Goal: Task Accomplishment & Management: Complete application form

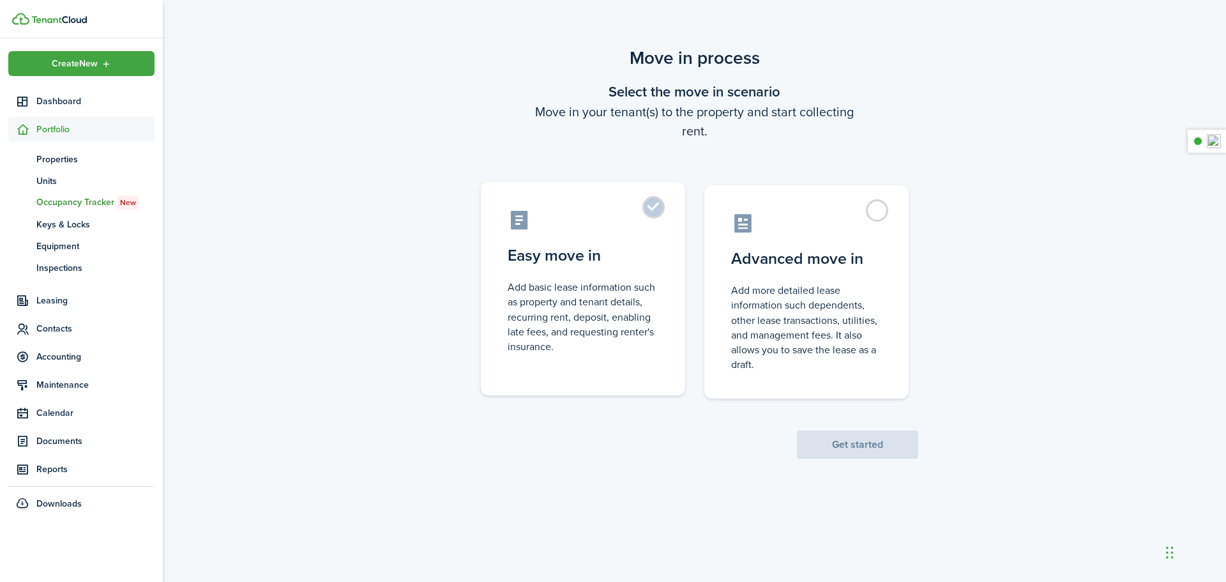
click at [649, 209] on label "Easy move in Add basic lease information such as property and tenant details, r…" at bounding box center [583, 288] width 204 height 213
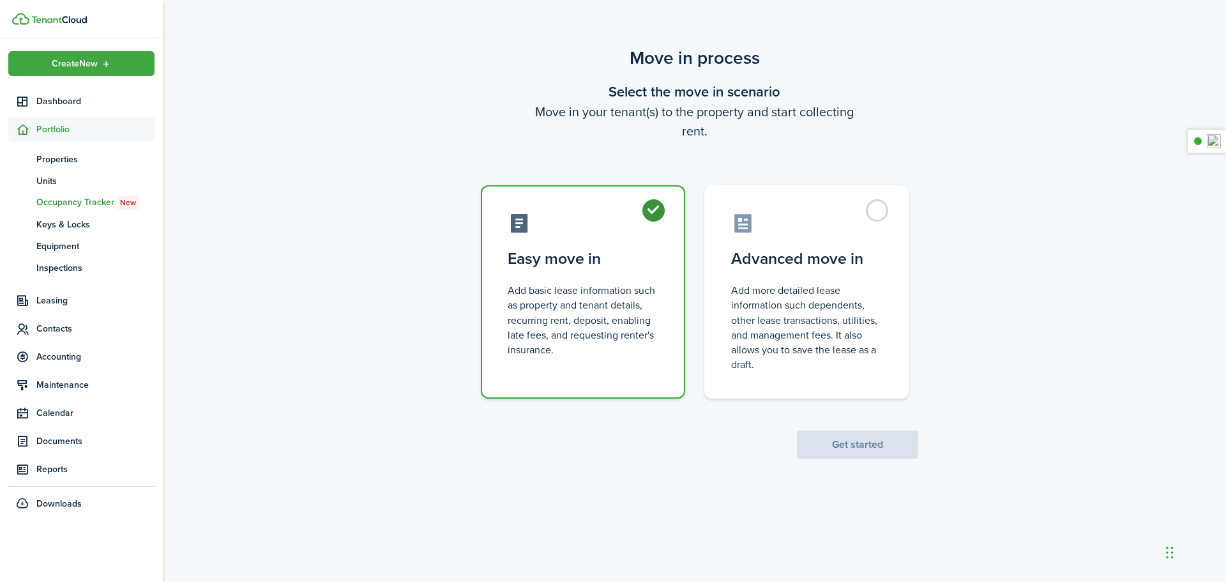
radio input "true"
click at [903, 444] on button "Get started" at bounding box center [857, 444] width 121 height 28
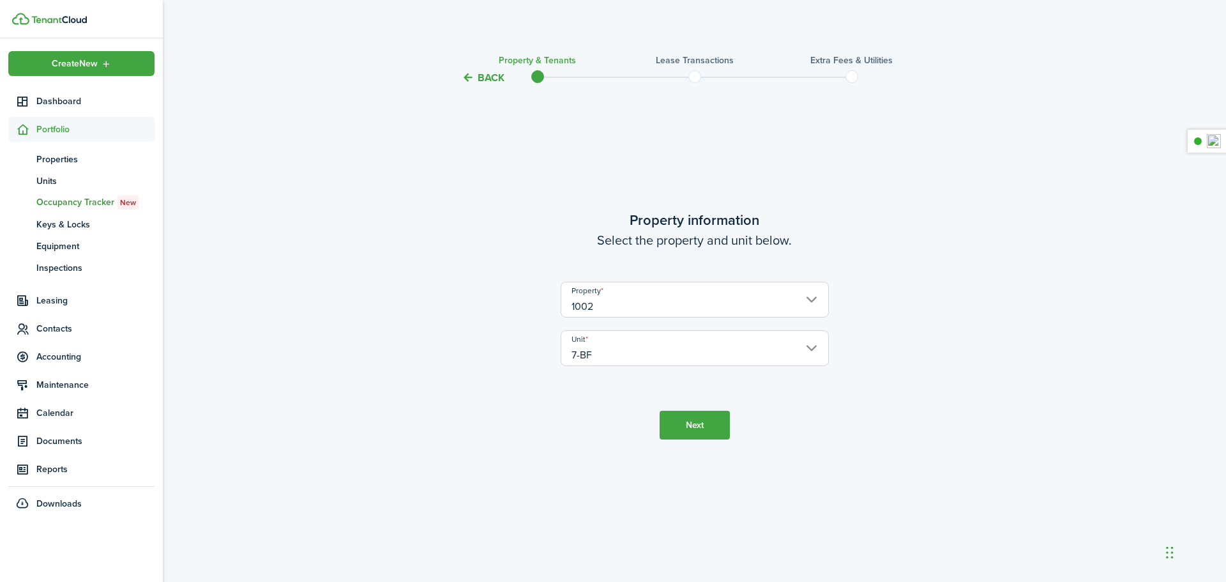
click at [684, 431] on button "Next" at bounding box center [695, 425] width 70 height 29
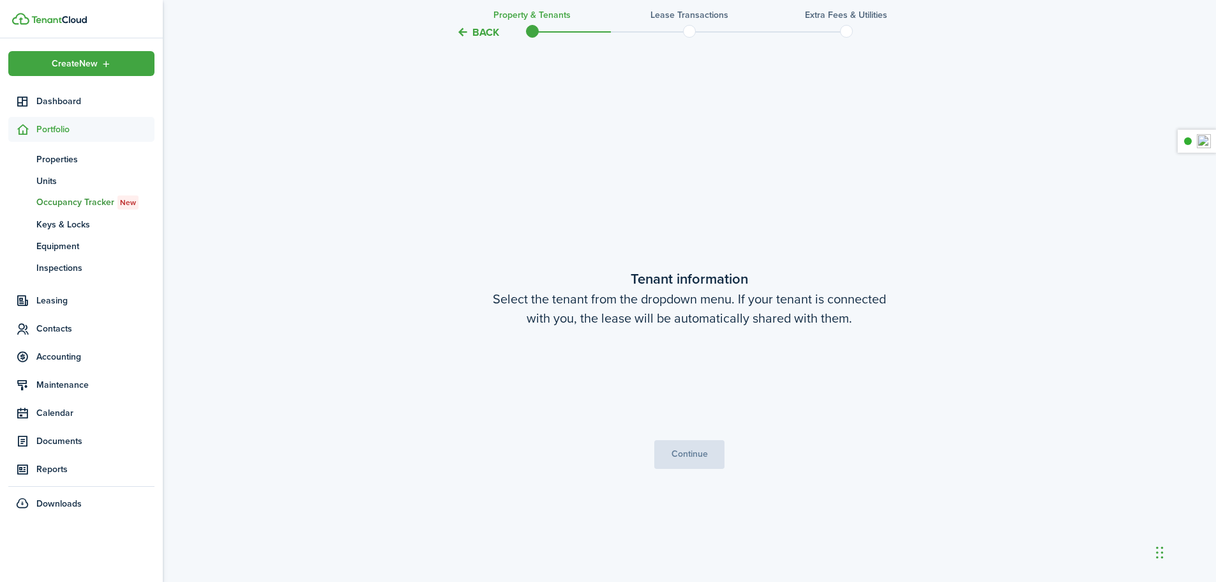
scroll to position [496, 0]
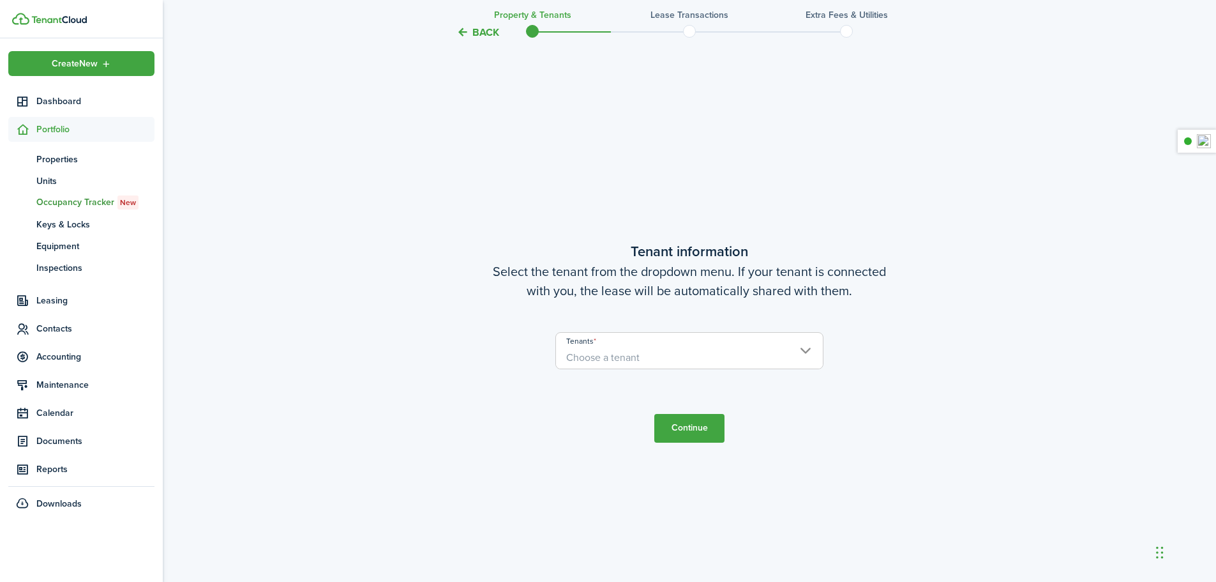
click at [581, 354] on span "Choose a tenant" at bounding box center [602, 357] width 73 height 15
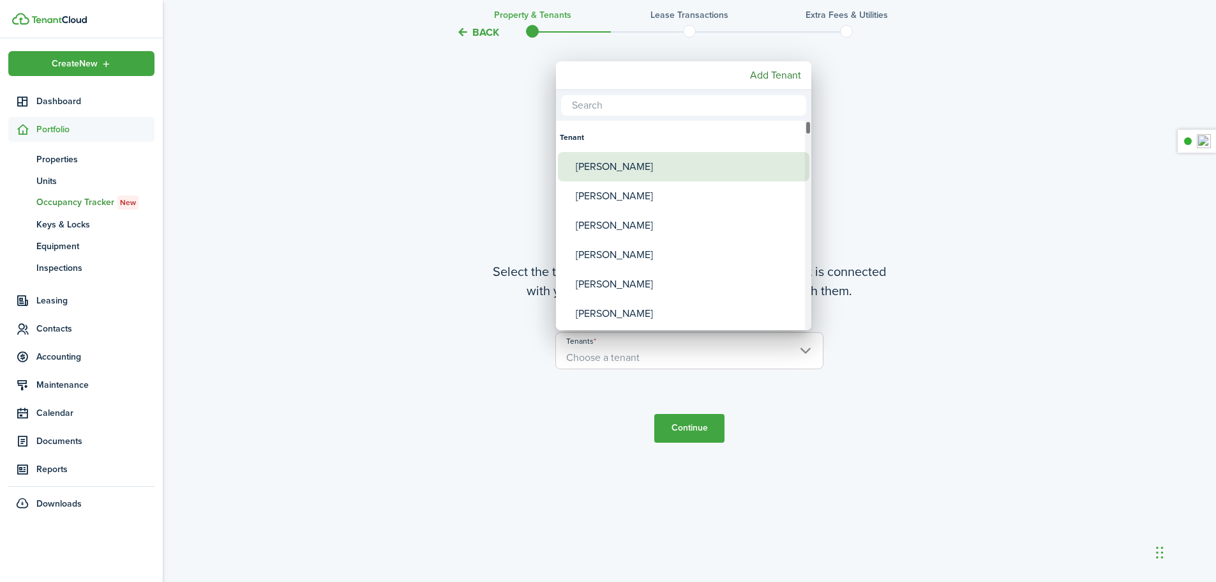
click at [589, 172] on div "[PERSON_NAME]" at bounding box center [689, 166] width 226 height 29
type input "[PERSON_NAME]"
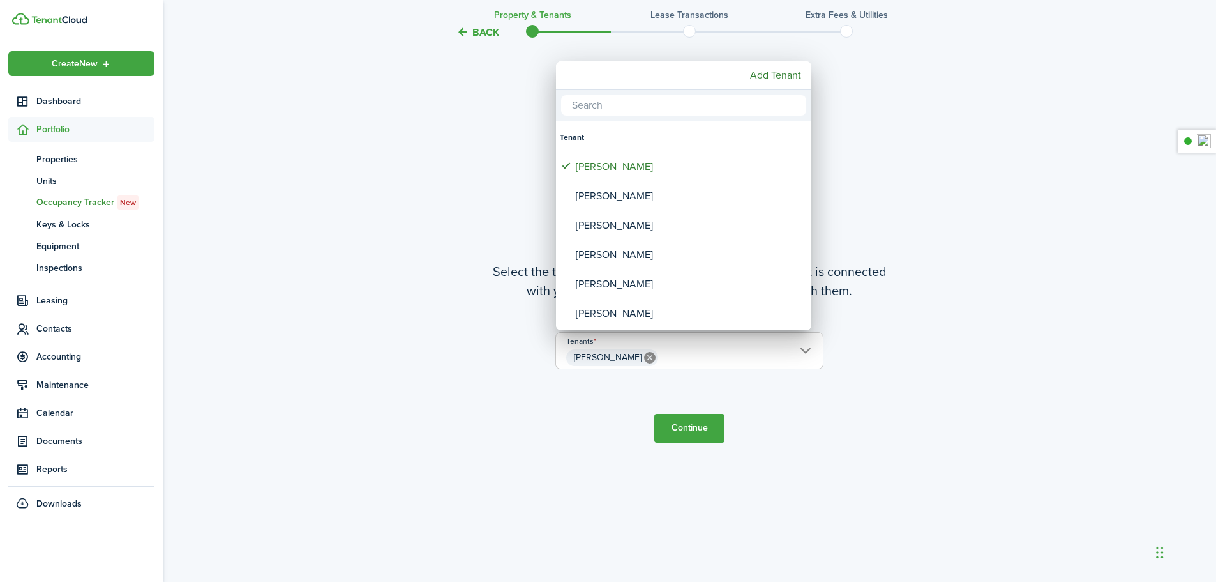
click at [697, 427] on div at bounding box center [608, 291] width 1421 height 786
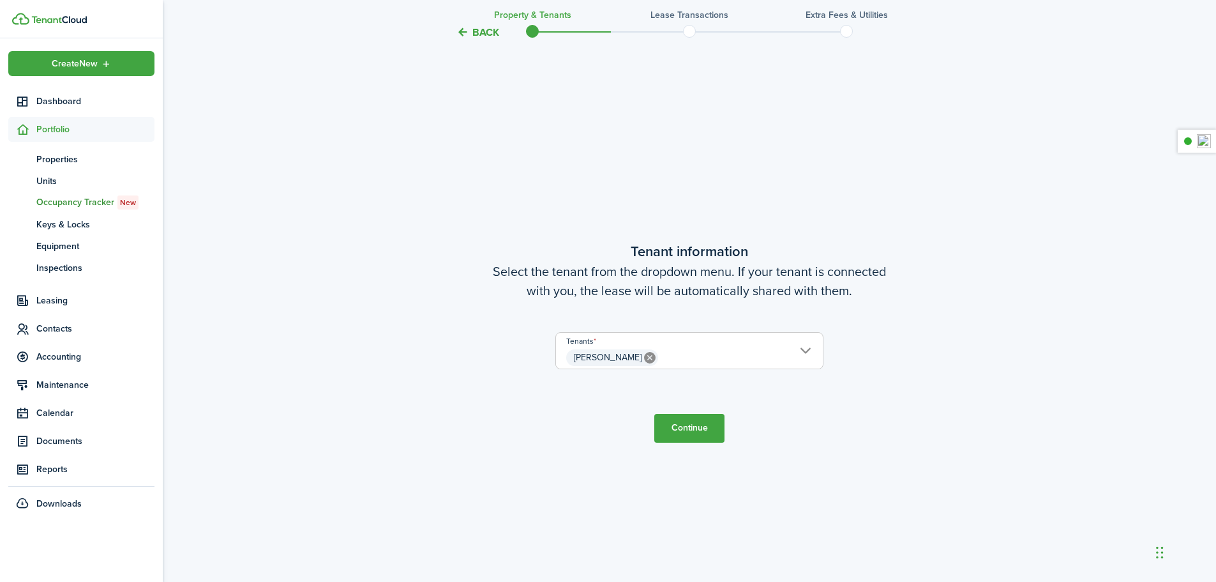
click at [697, 427] on button "Continue" at bounding box center [689, 428] width 70 height 29
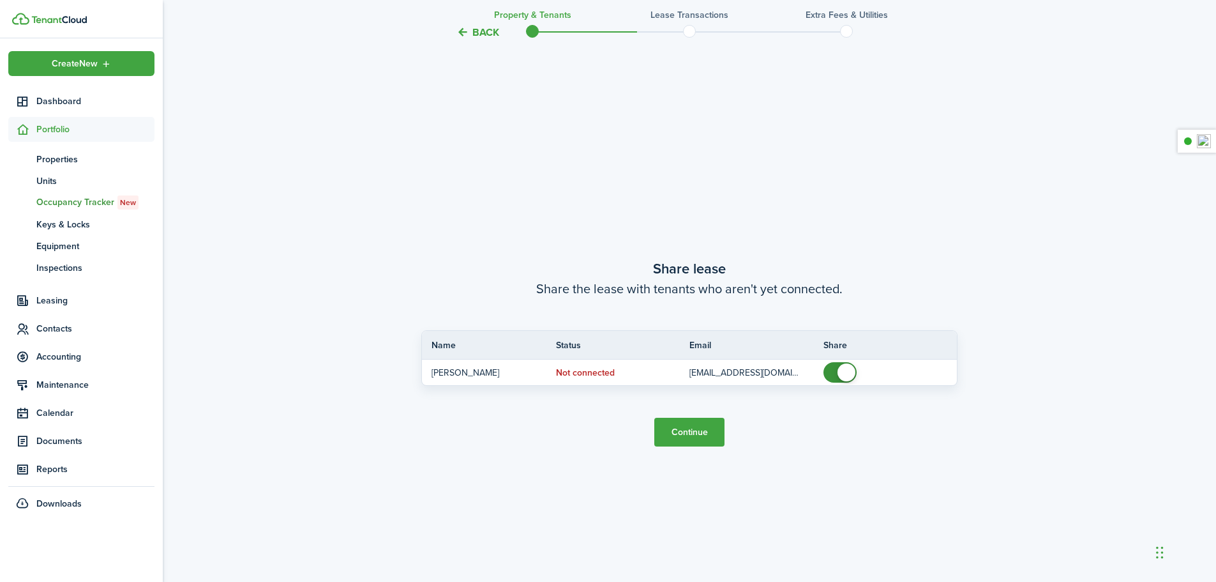
scroll to position [1078, 0]
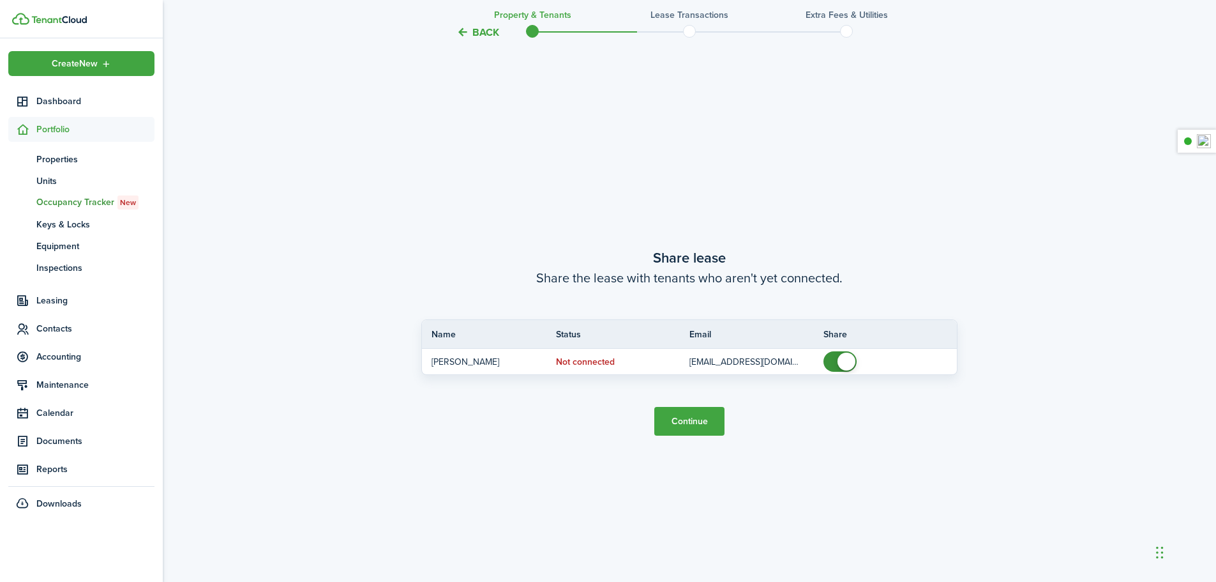
click at [689, 427] on button "Continue" at bounding box center [689, 421] width 70 height 29
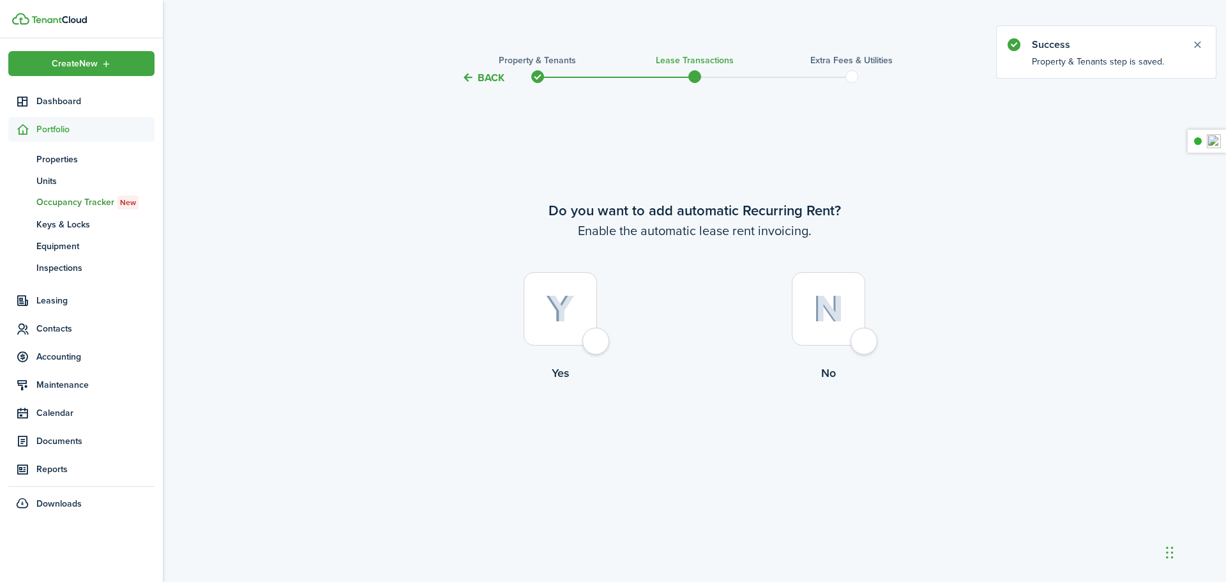
click at [604, 327] on label "Yes" at bounding box center [561, 330] width 268 height 116
radio input "true"
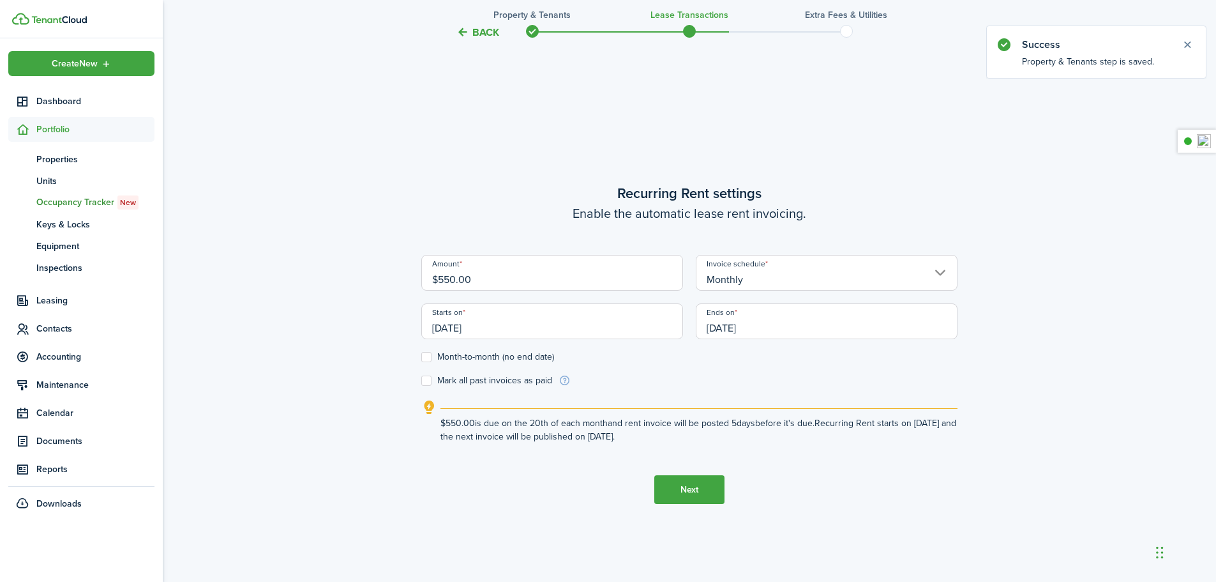
scroll to position [496, 0]
click at [559, 321] on input "[DATE]" at bounding box center [552, 319] width 262 height 36
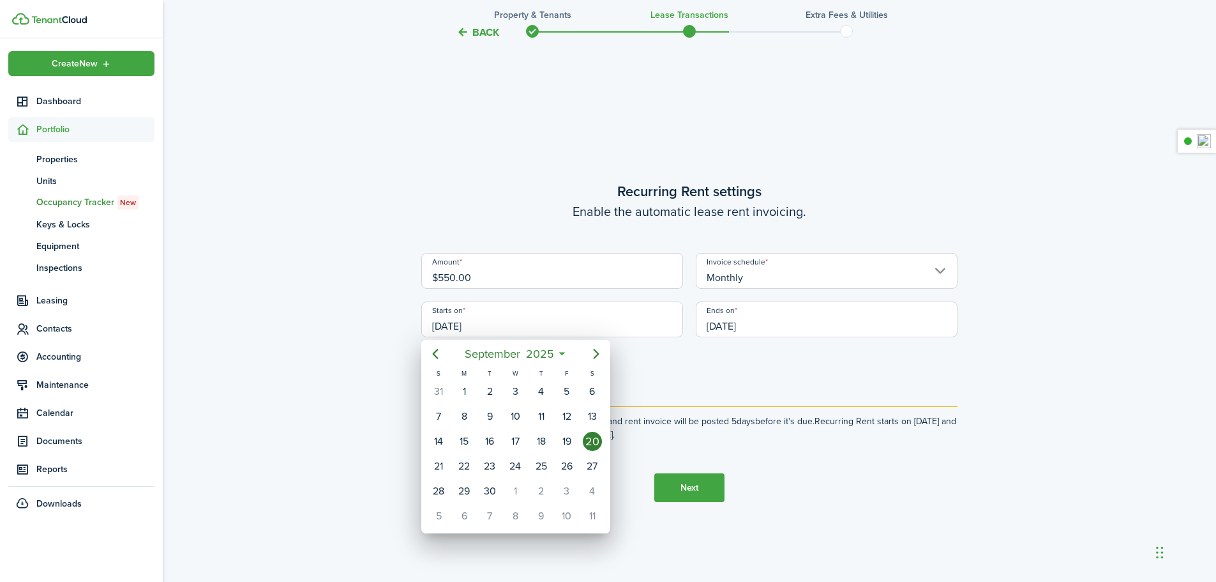
click at [226, 103] on div at bounding box center [608, 291] width 1421 height 786
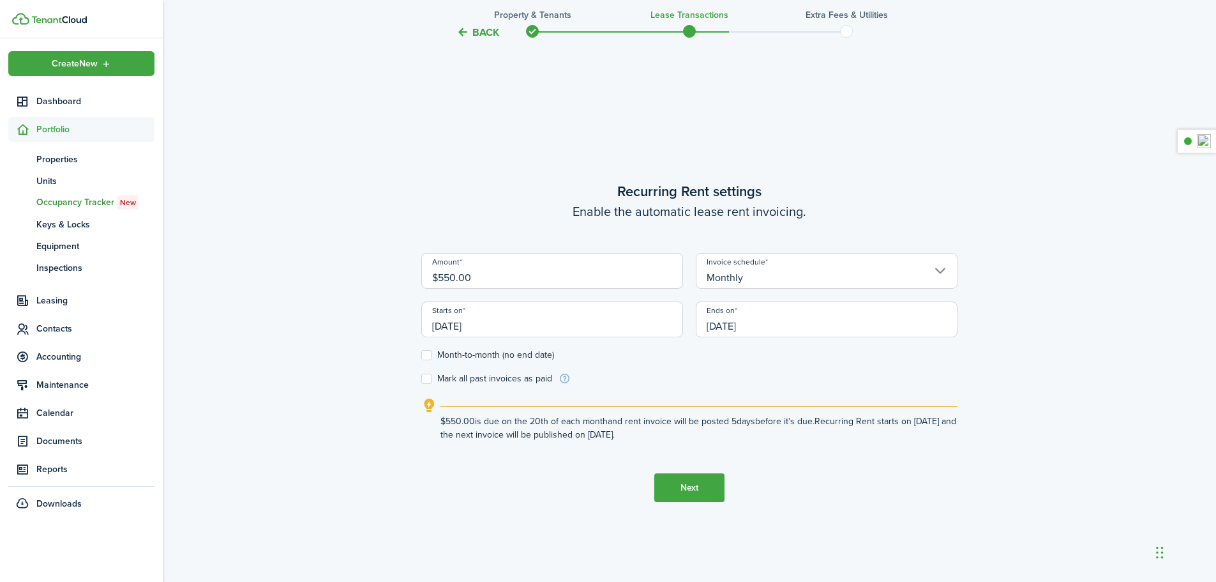
click at [524, 329] on input "[DATE]" at bounding box center [552, 319] width 262 height 36
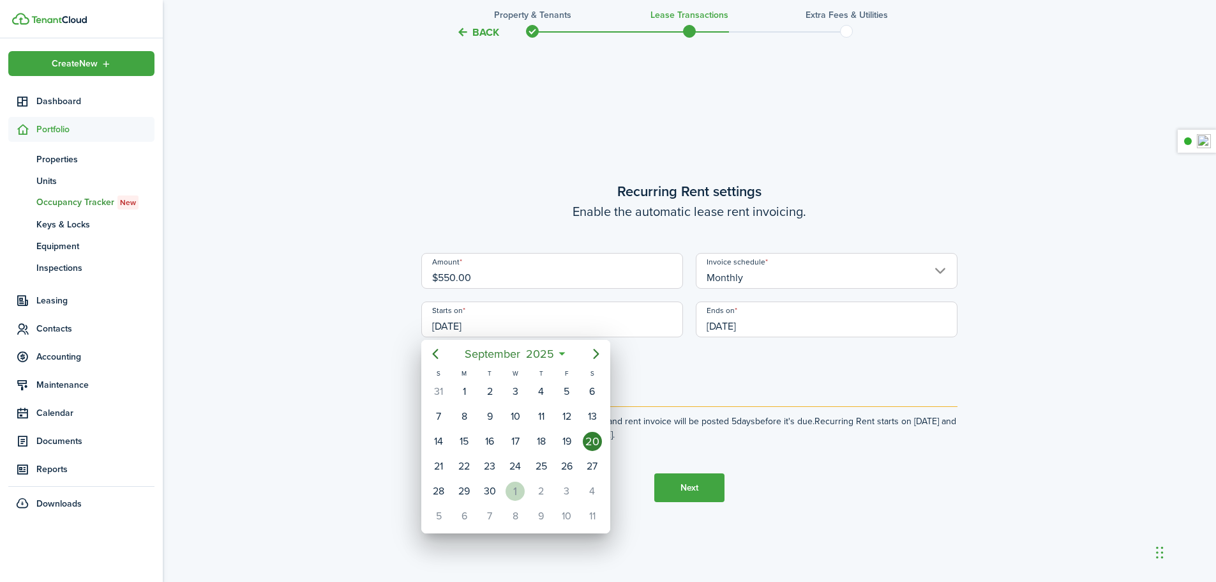
click at [513, 495] on div "1" at bounding box center [515, 490] width 19 height 19
type input "[DATE]"
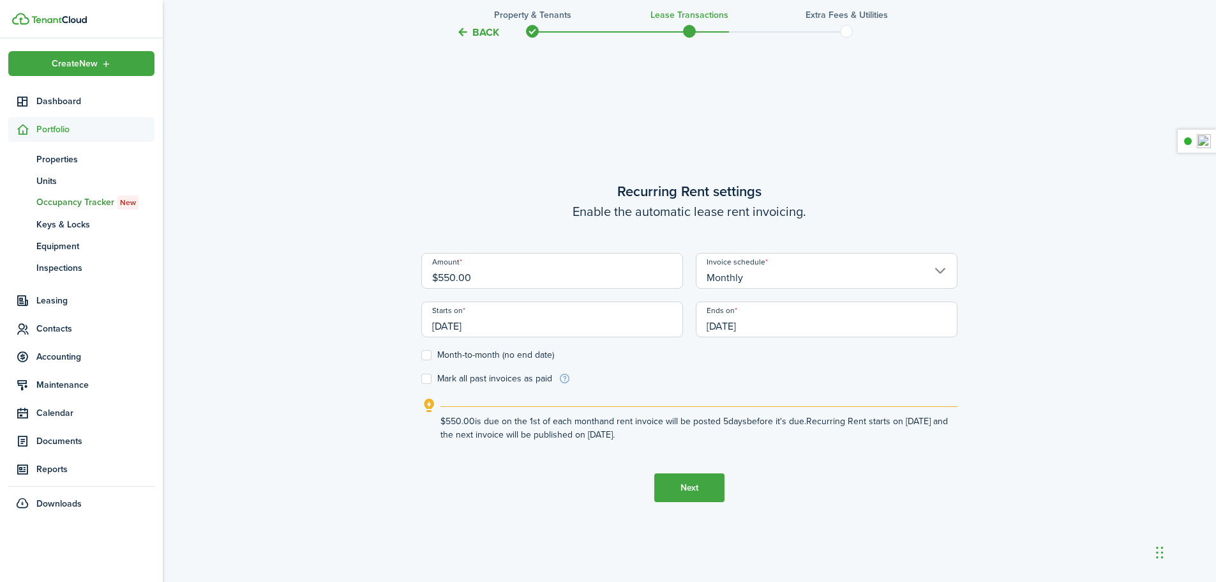
scroll to position [0, 0]
click at [716, 323] on input "[DATE]" at bounding box center [827, 319] width 262 height 36
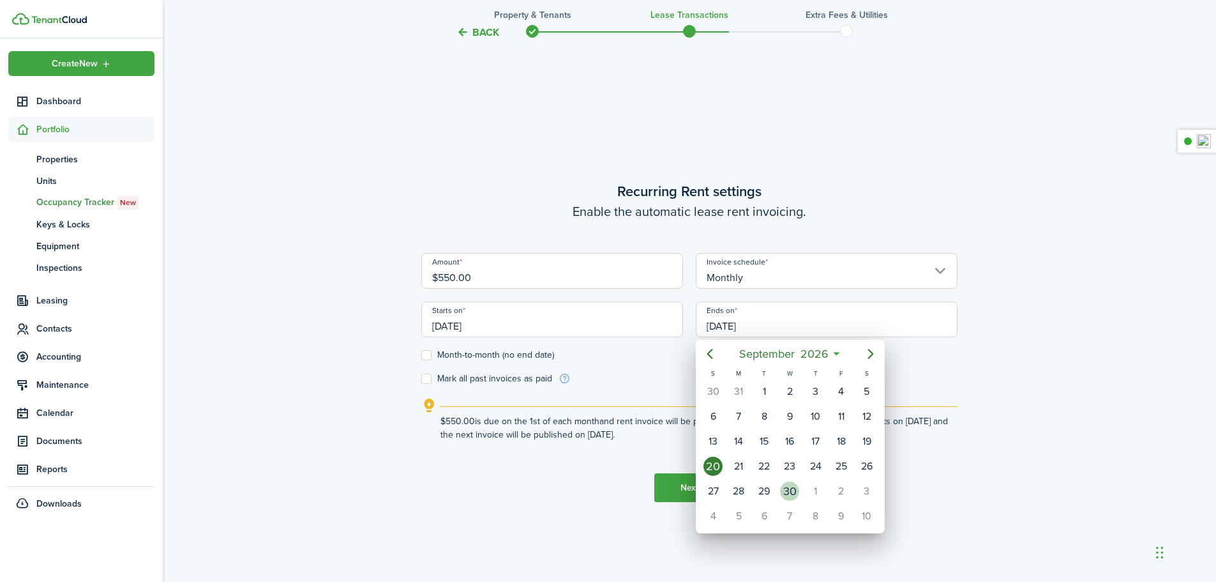
click at [790, 494] on div "30" at bounding box center [789, 490] width 19 height 19
type input "[DATE]"
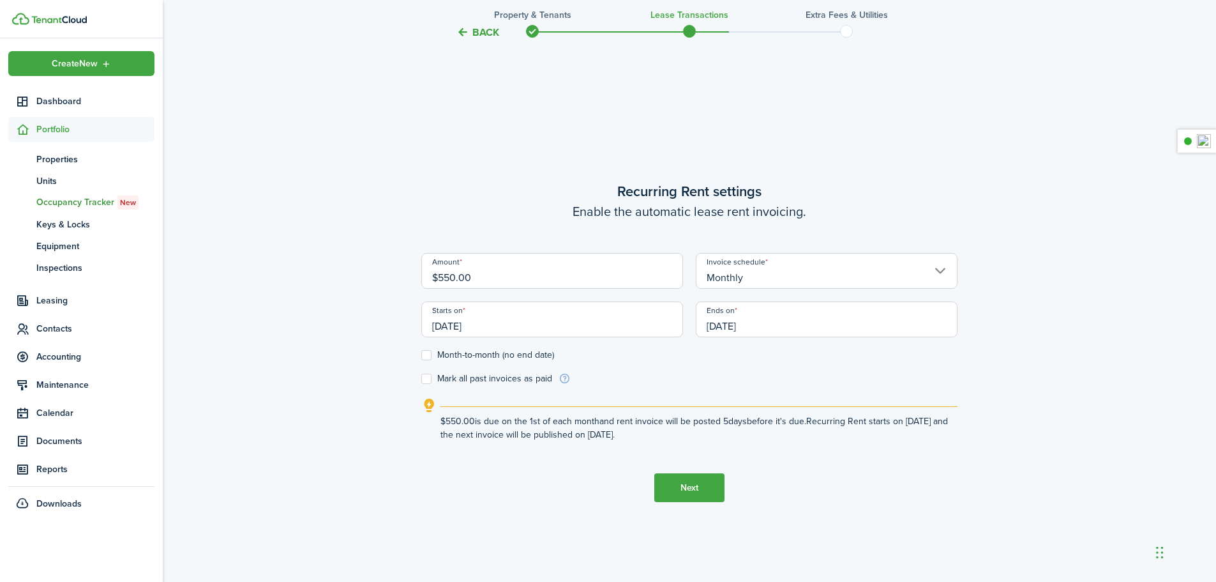
click at [676, 491] on button "Next" at bounding box center [689, 487] width 70 height 29
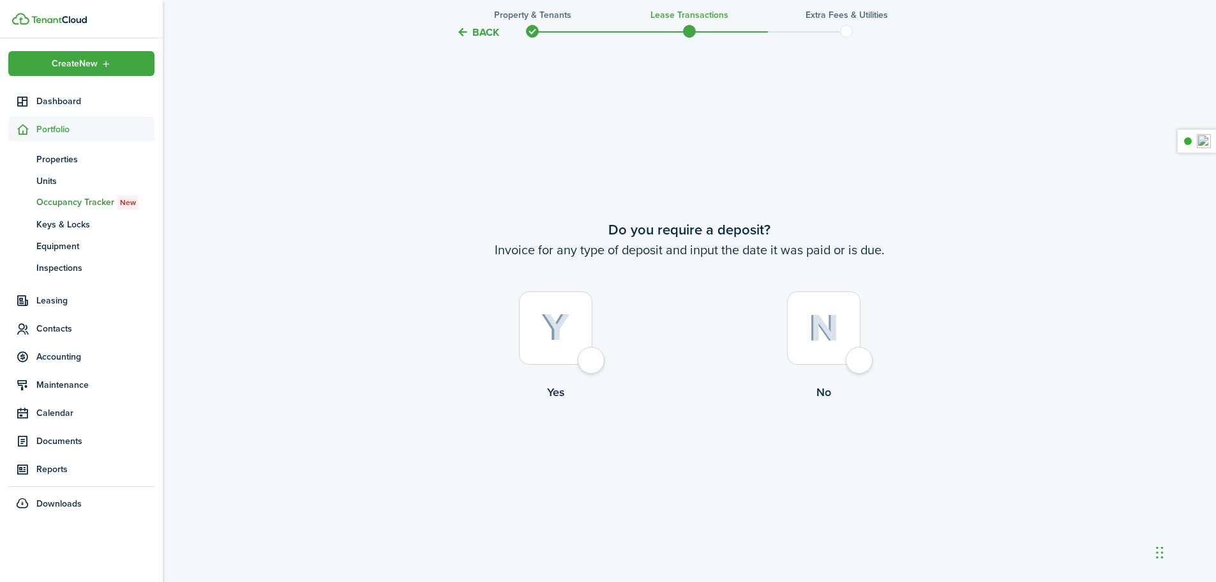
scroll to position [1078, 0]
click at [593, 358] on div at bounding box center [555, 325] width 73 height 73
radio input "true"
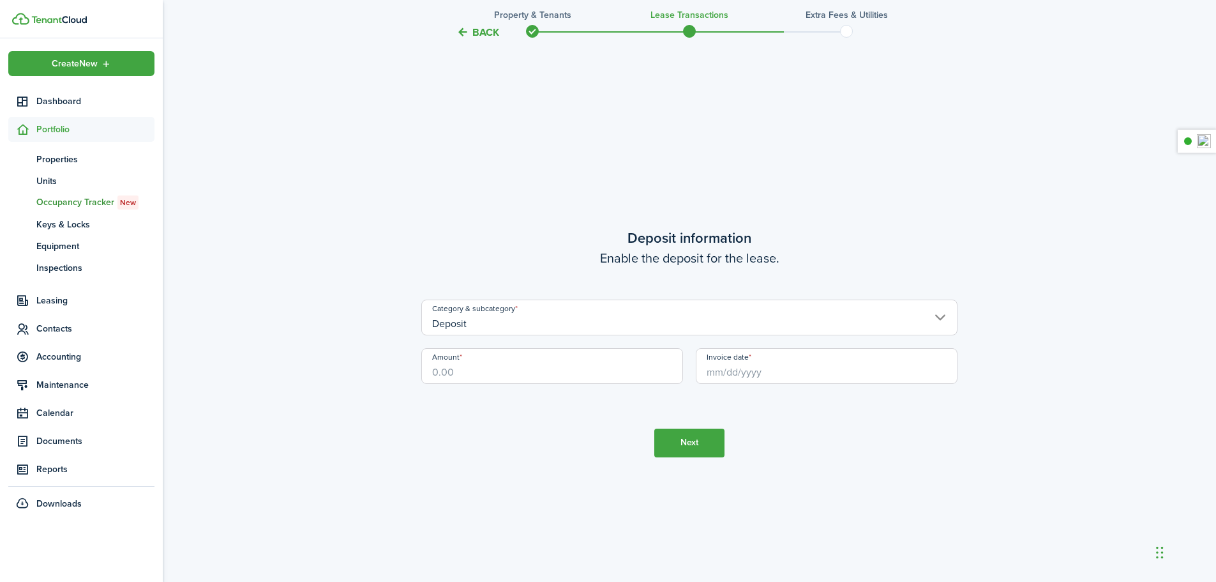
scroll to position [1659, 0]
click at [567, 374] on input "Amount" at bounding box center [552, 365] width 262 height 36
click at [760, 373] on input "Invoice date" at bounding box center [827, 365] width 262 height 36
type input "$1,100.00"
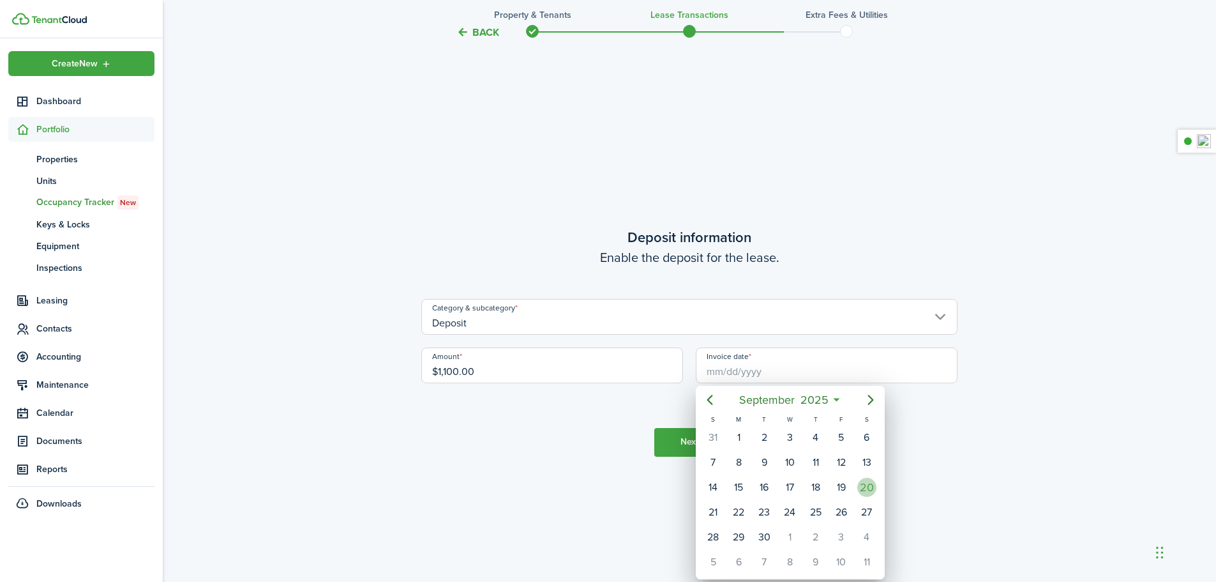
click at [866, 488] on div "20" at bounding box center [866, 487] width 19 height 19
type input "[DATE]"
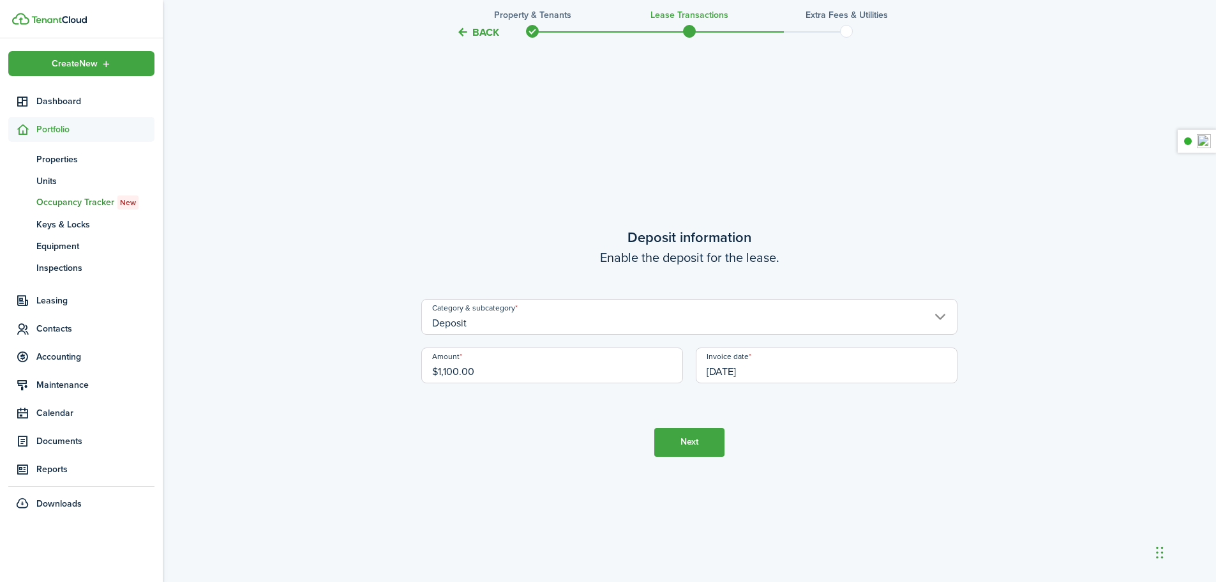
click at [692, 449] on button "Next" at bounding box center [689, 442] width 70 height 29
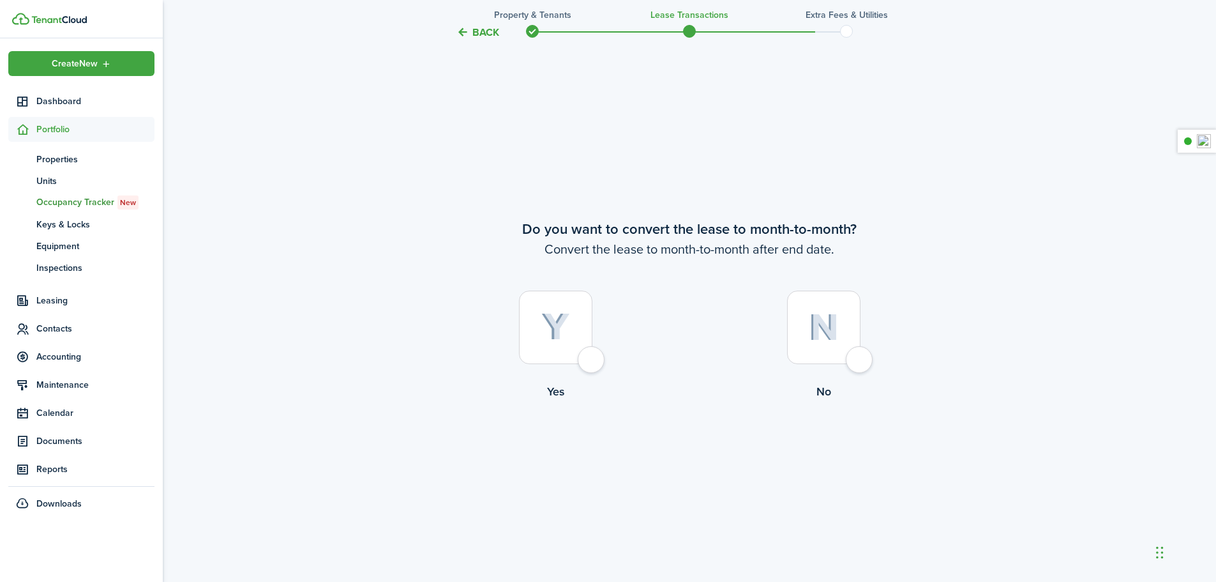
scroll to position [2241, 0]
click at [593, 356] on div at bounding box center [555, 325] width 73 height 73
radio input "true"
click at [700, 450] on button "Continue" at bounding box center [689, 451] width 70 height 29
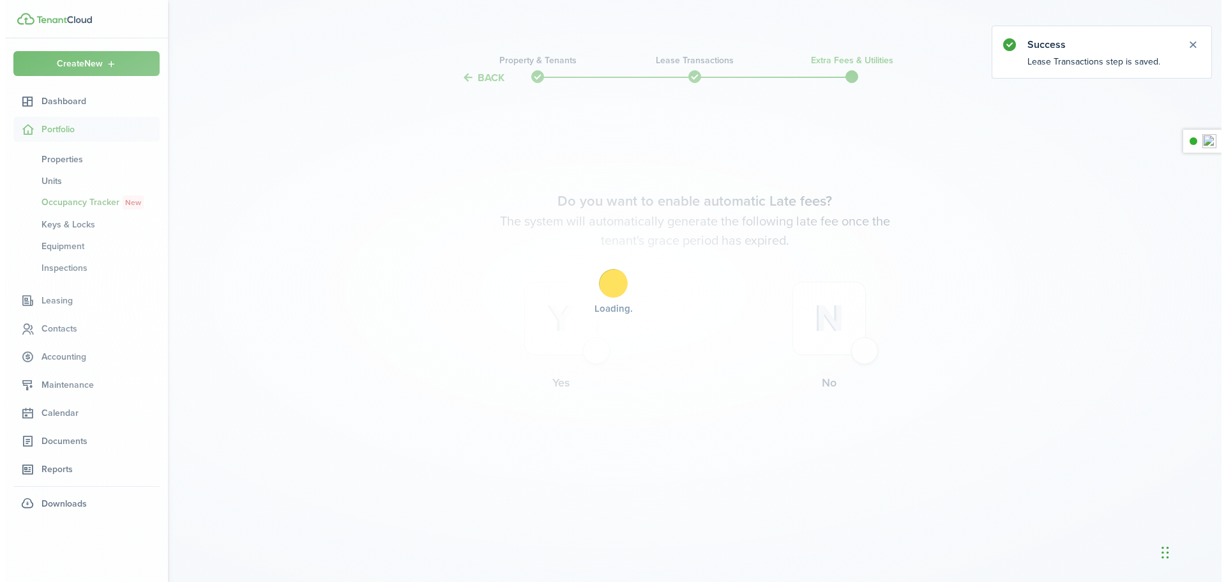
scroll to position [0, 0]
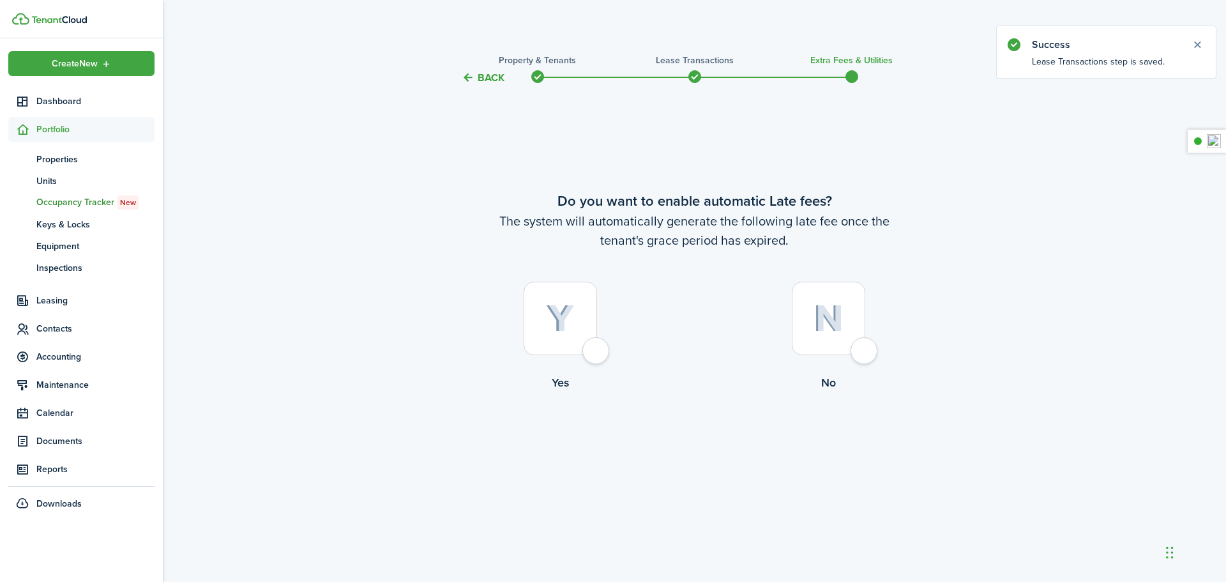
click at [597, 355] on div at bounding box center [560, 318] width 73 height 73
radio input "true"
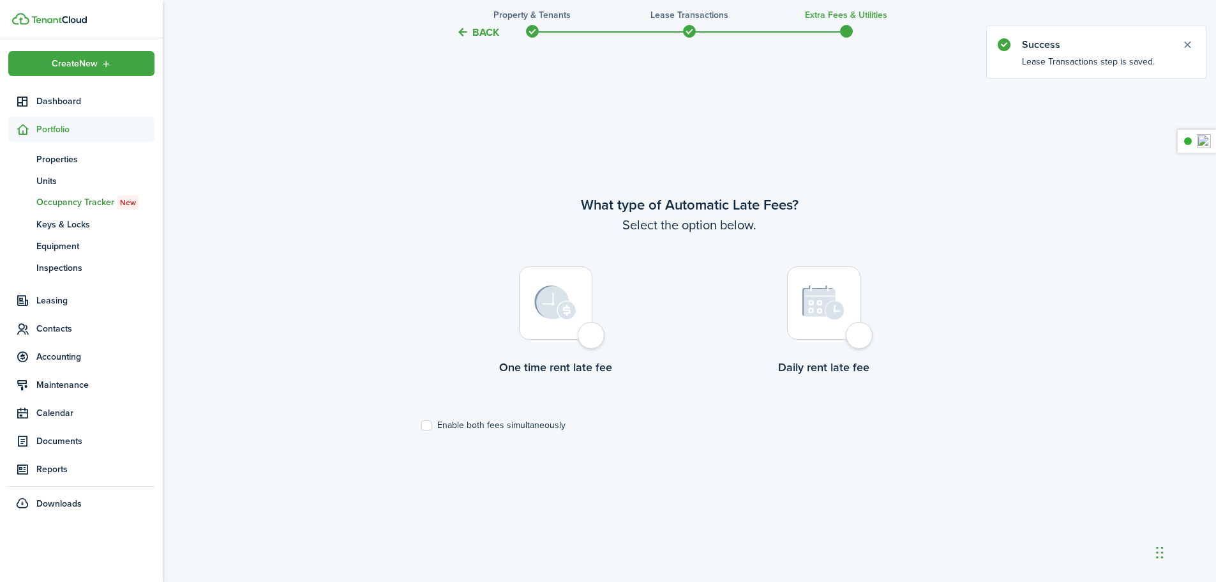
scroll to position [496, 0]
click at [585, 337] on div at bounding box center [555, 301] width 73 height 73
radio input "true"
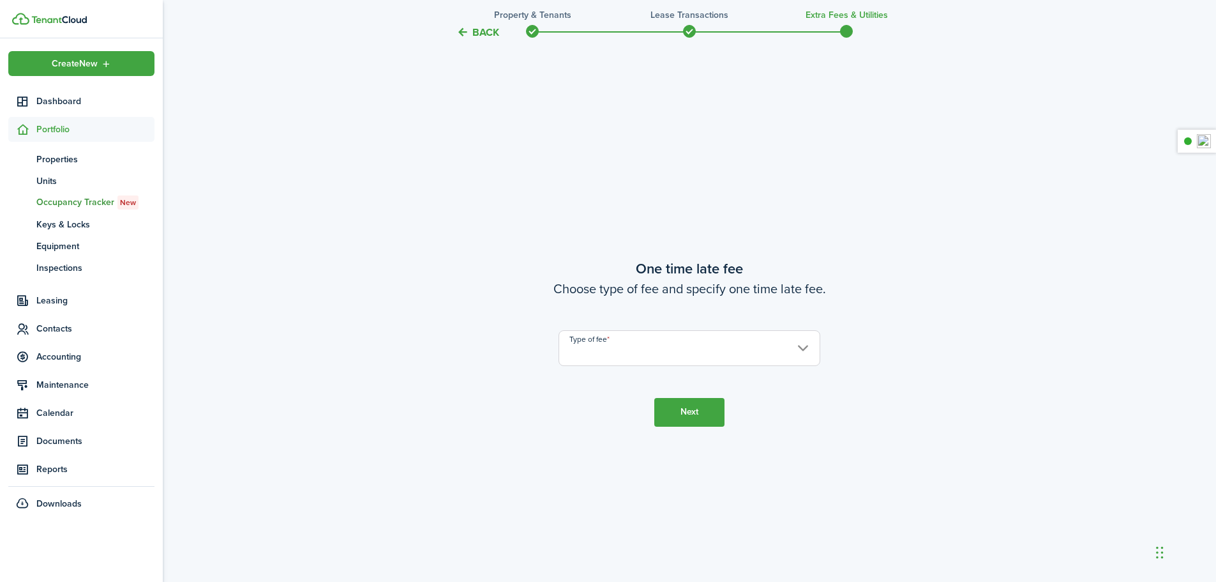
scroll to position [1078, 0]
click at [679, 356] on input "Type of fee" at bounding box center [690, 347] width 262 height 36
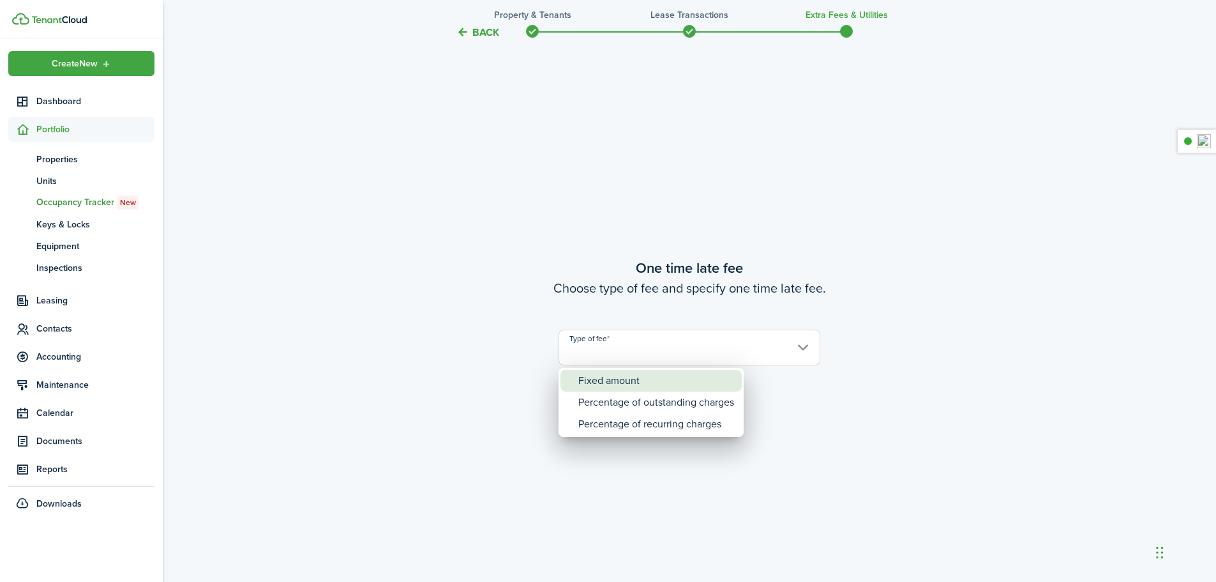
click at [659, 376] on div "Fixed amount" at bounding box center [656, 381] width 156 height 22
type input "Fixed amount"
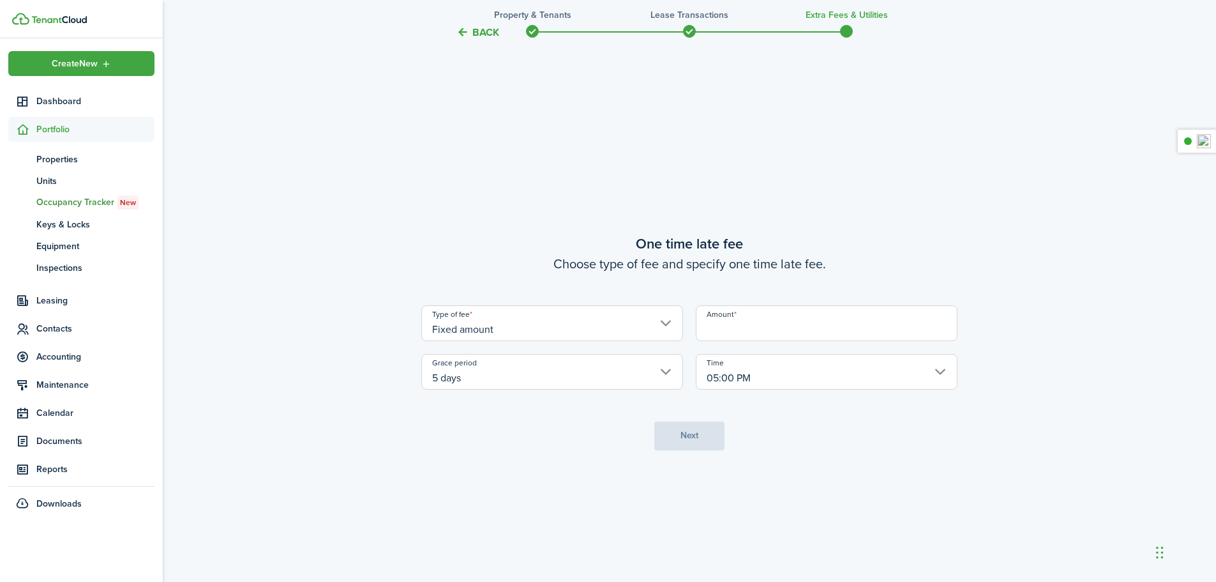
click at [737, 334] on input "Amount" at bounding box center [827, 323] width 262 height 36
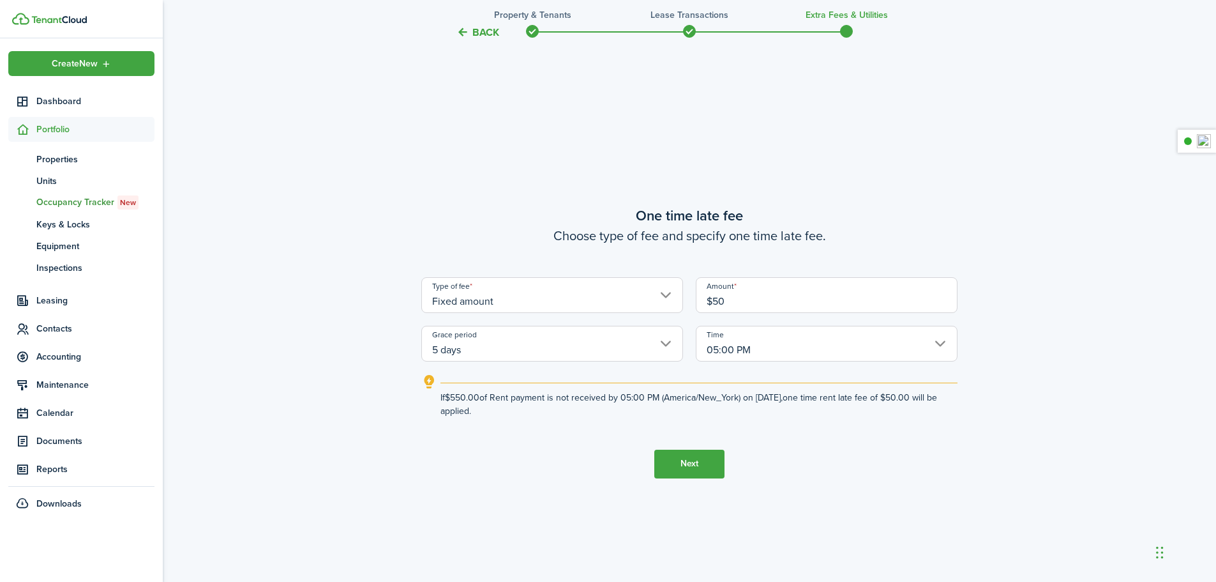
type input "$50.00"
click at [691, 467] on button "Next" at bounding box center [689, 463] width 70 height 29
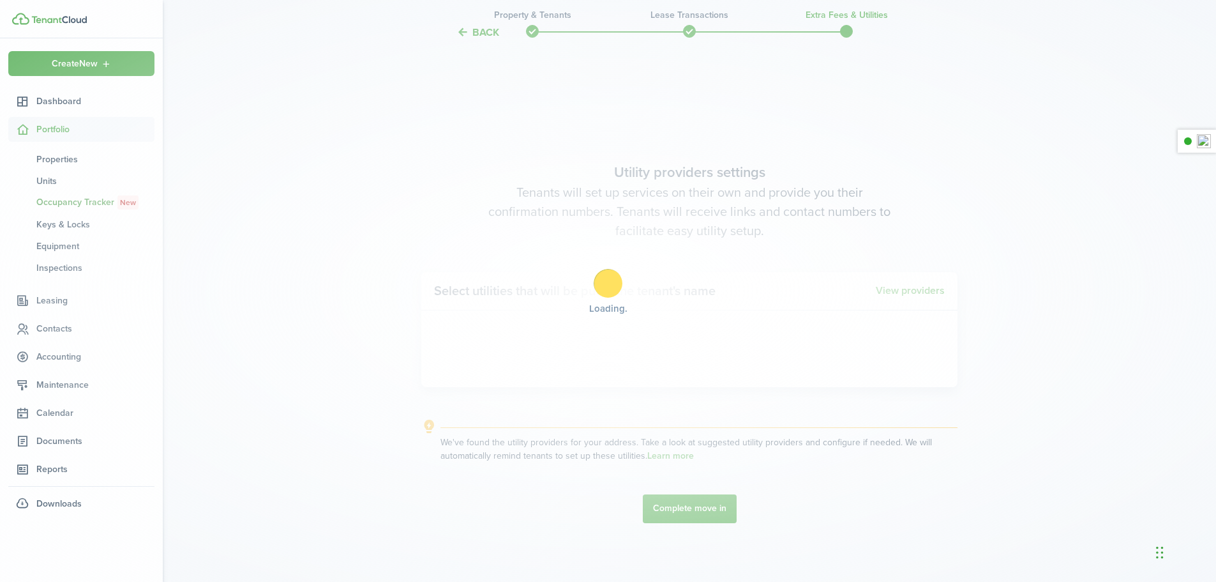
scroll to position [1659, 0]
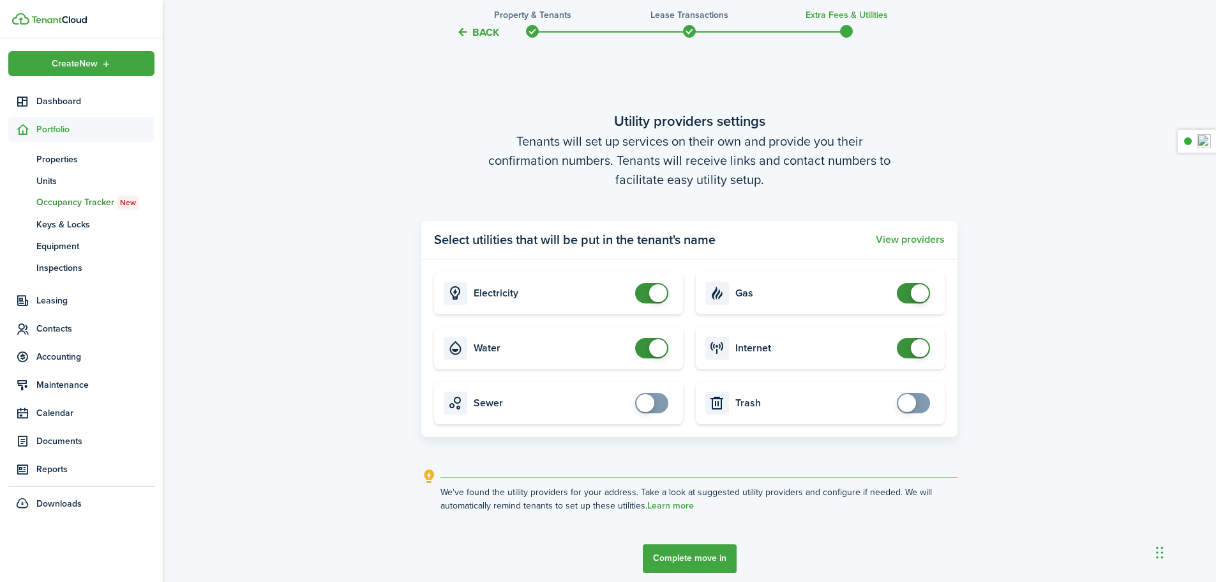
checkbox input "false"
click at [646, 300] on span at bounding box center [652, 293] width 13 height 20
checkbox input "false"
click at [646, 343] on span at bounding box center [652, 348] width 13 height 20
checkbox input "false"
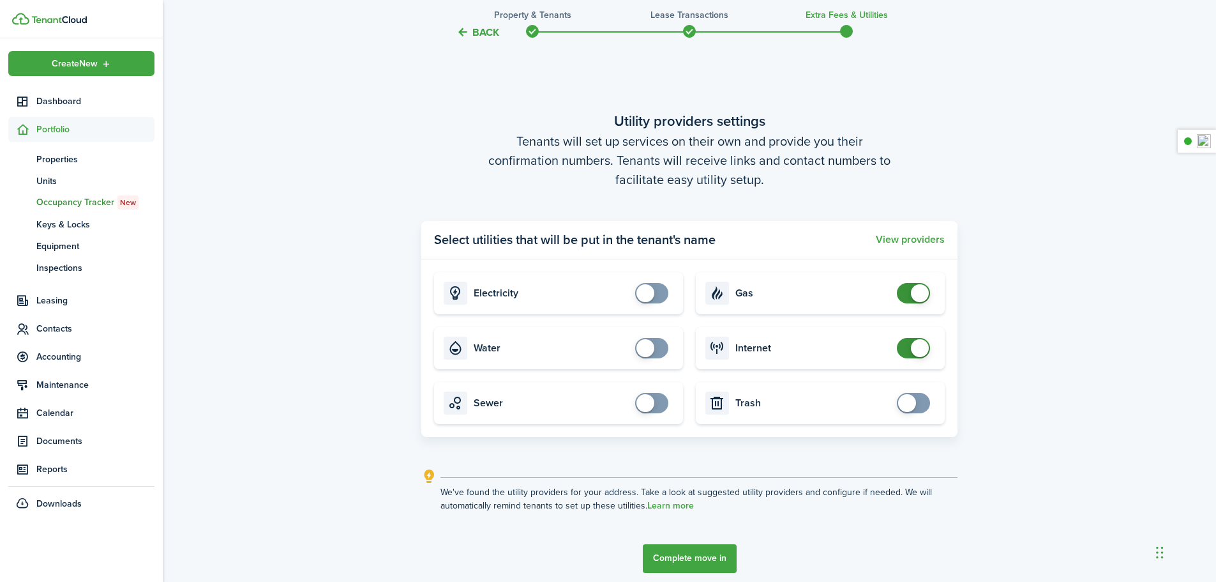
click at [910, 356] on span at bounding box center [913, 348] width 13 height 20
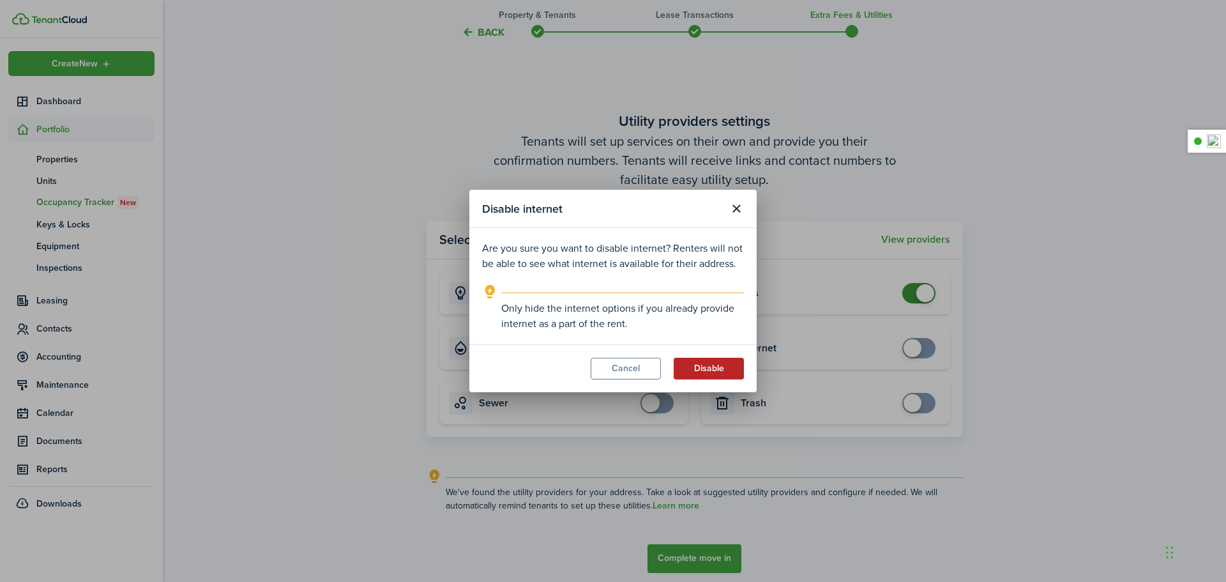
click at [699, 370] on button "Disable" at bounding box center [709, 369] width 70 height 22
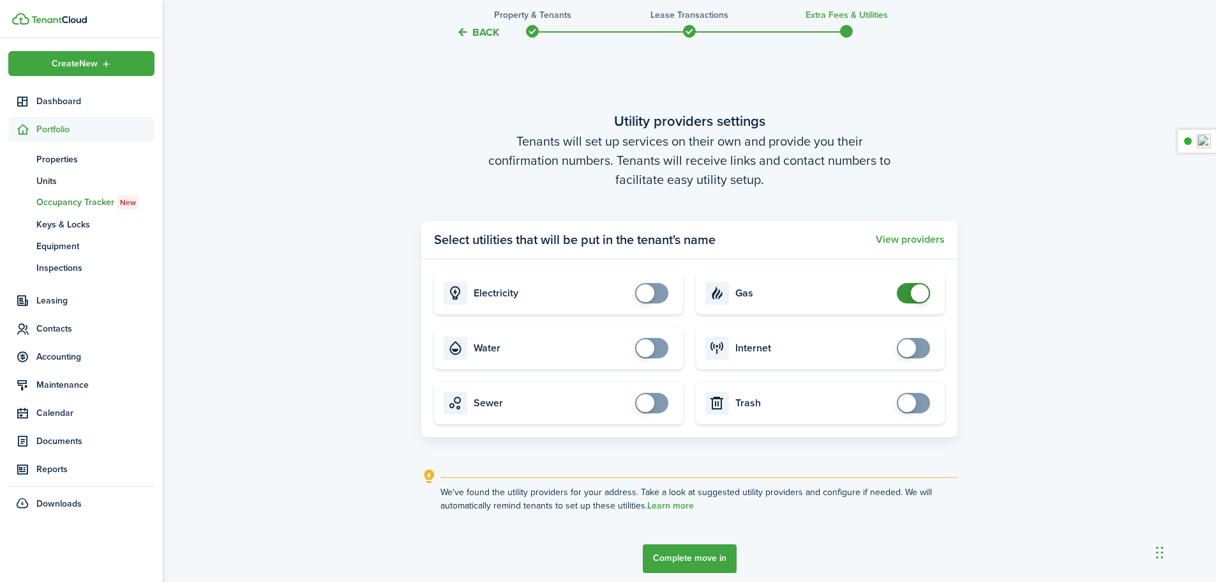
checkbox input "false"
click at [909, 301] on span at bounding box center [913, 293] width 13 height 20
click at [711, 554] on button "Complete move in" at bounding box center [690, 558] width 94 height 29
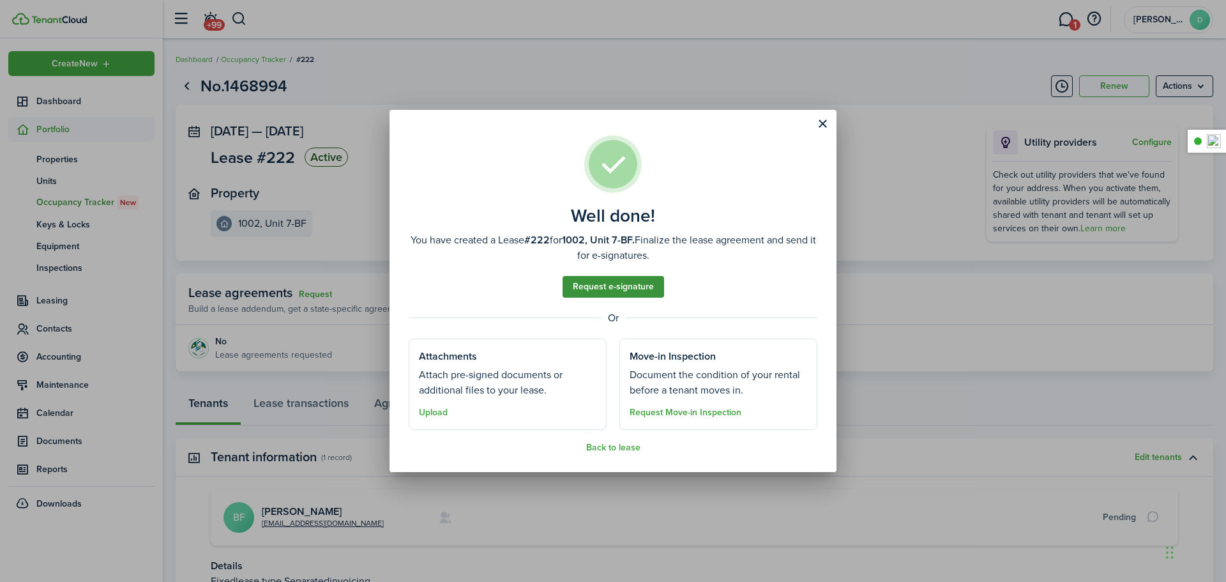
click at [628, 288] on link "Request e-signature" at bounding box center [614, 287] width 102 height 22
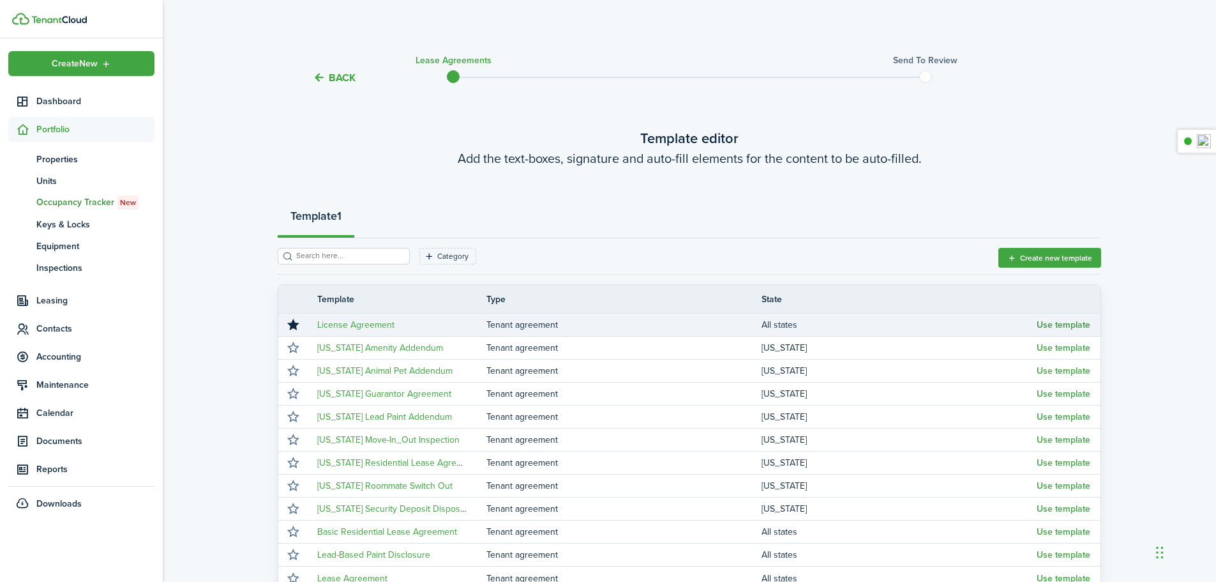
click at [1046, 327] on button "Use template" at bounding box center [1064, 325] width 54 height 10
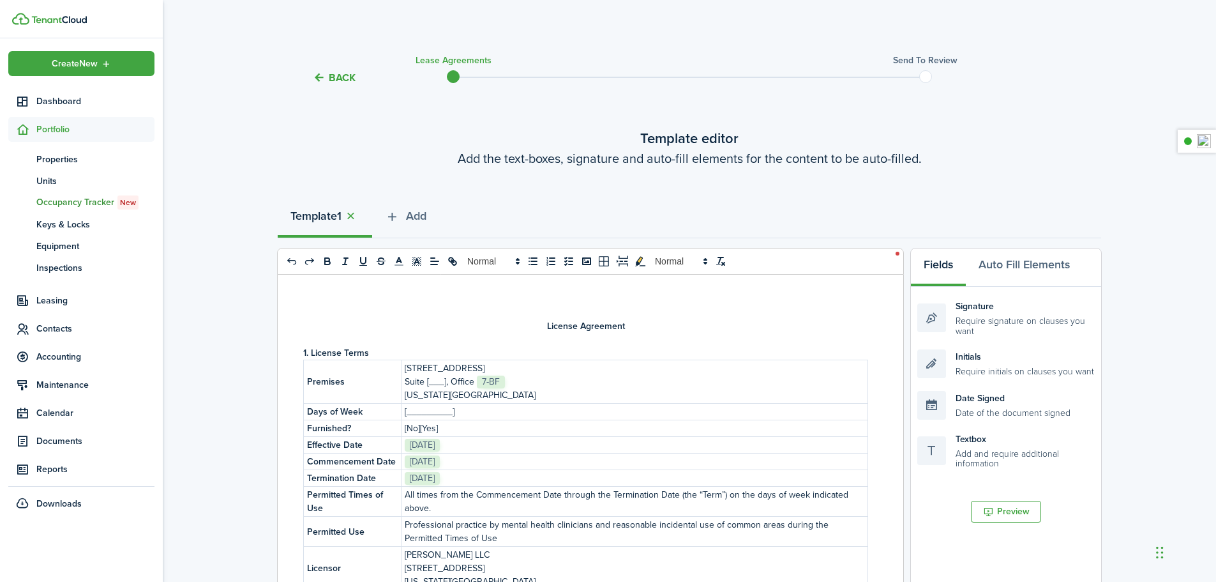
click at [511, 379] on p "Suite [___], Office ﻿﻿﻿﻿﻿﻿﻿﻿﻿﻿﻿﻿ 7-BF ﻿" at bounding box center [635, 381] width 460 height 13
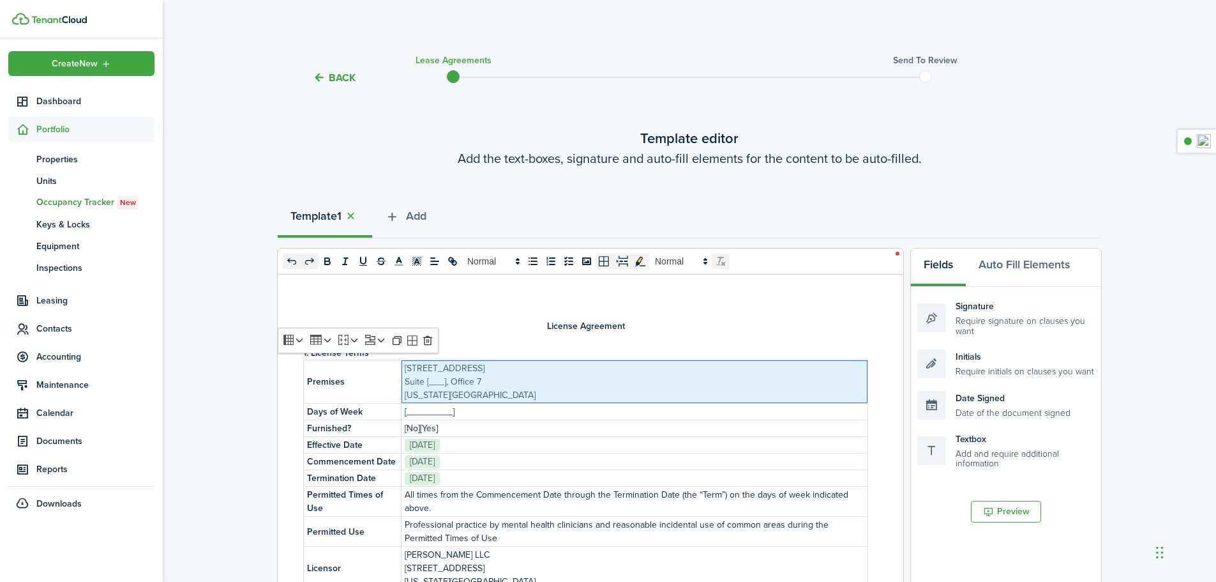
click at [448, 384] on p "Suite [___], Office ﻿﻿﻿﻿﻿﻿﻿﻿﻿﻿﻿7﻿" at bounding box center [635, 381] width 460 height 13
click at [497, 417] on p "[_________]" at bounding box center [635, 411] width 460 height 13
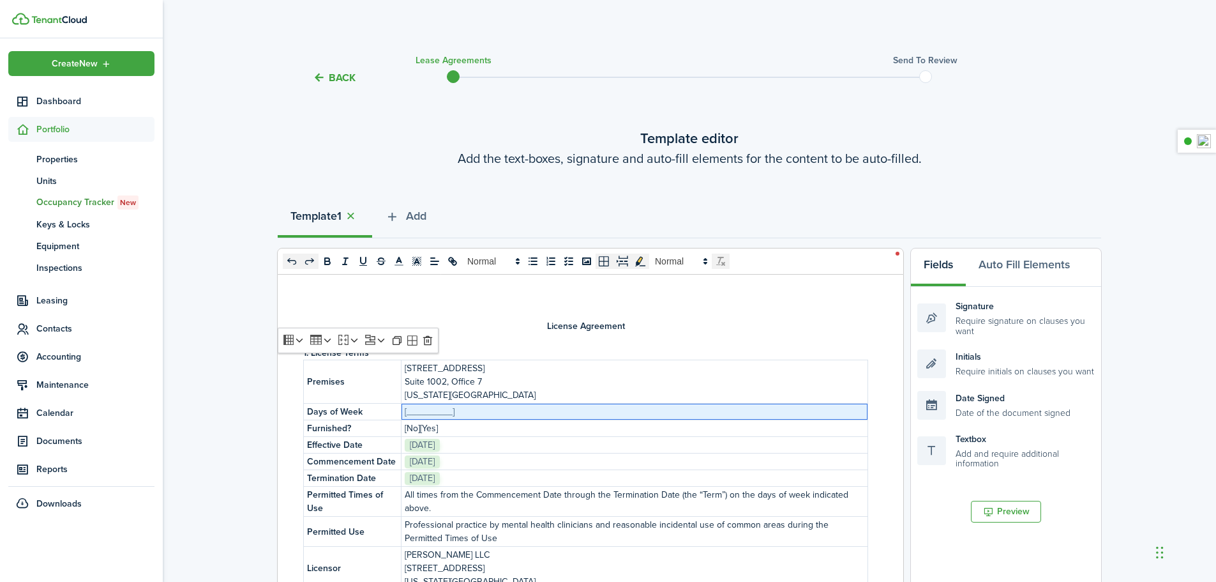
click at [497, 417] on p "[_________]" at bounding box center [635, 411] width 460 height 13
click at [472, 430] on p "[No][Yes]" at bounding box center [635, 427] width 460 height 13
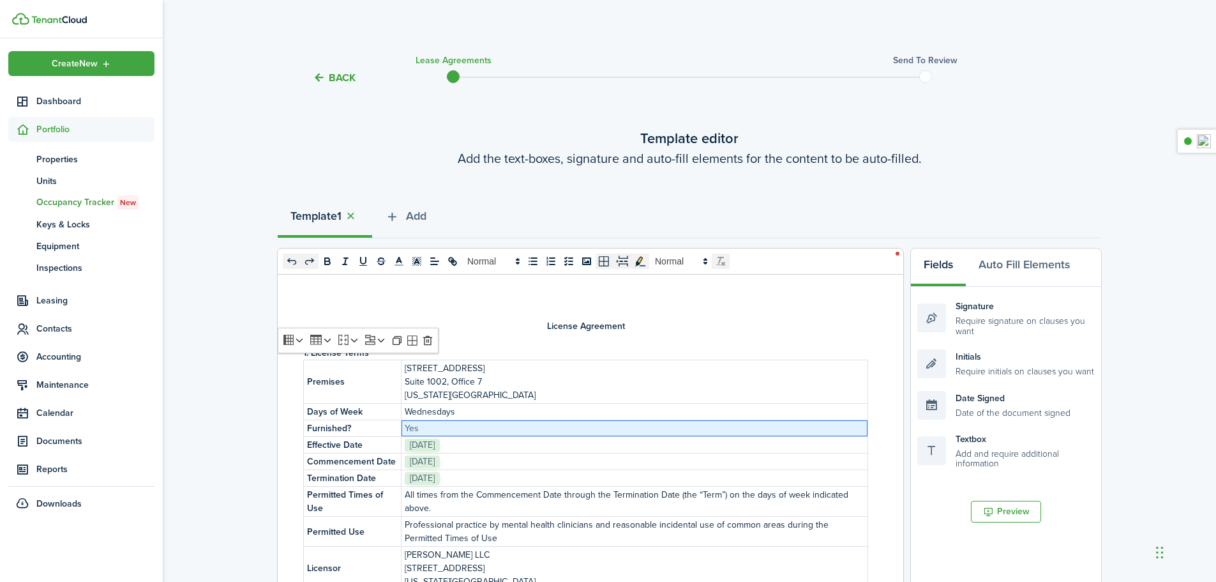
click at [838, 234] on div "Template 1 Add" at bounding box center [690, 219] width 824 height 38
click at [835, 226] on div "Template 1 Add" at bounding box center [690, 219] width 824 height 38
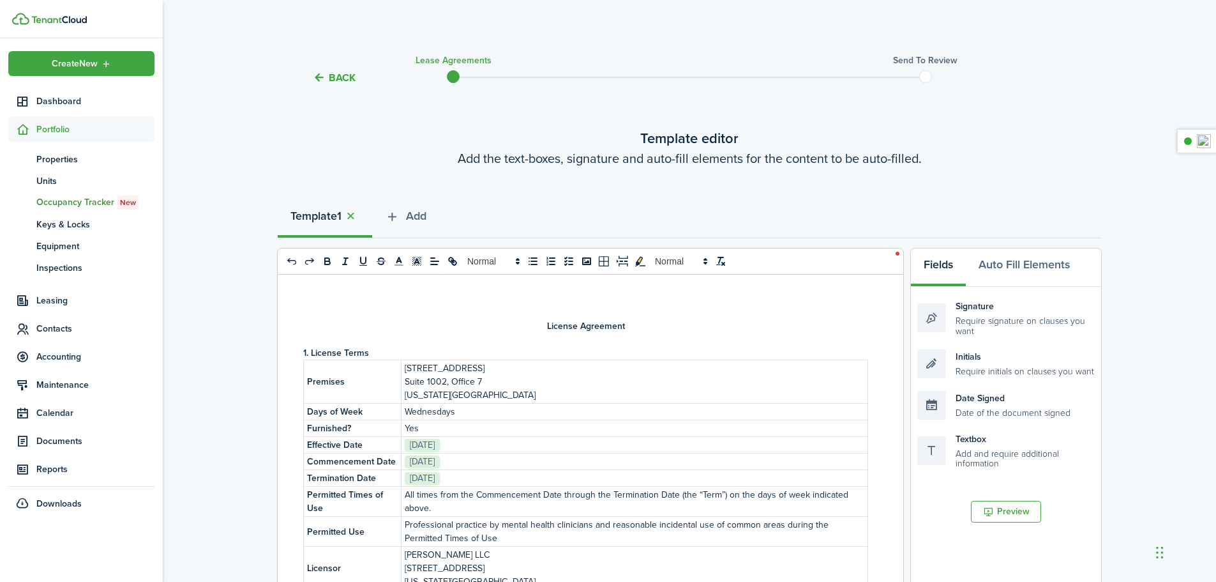
click at [790, 143] on wizard-step-header-title "Template editor" at bounding box center [690, 138] width 824 height 21
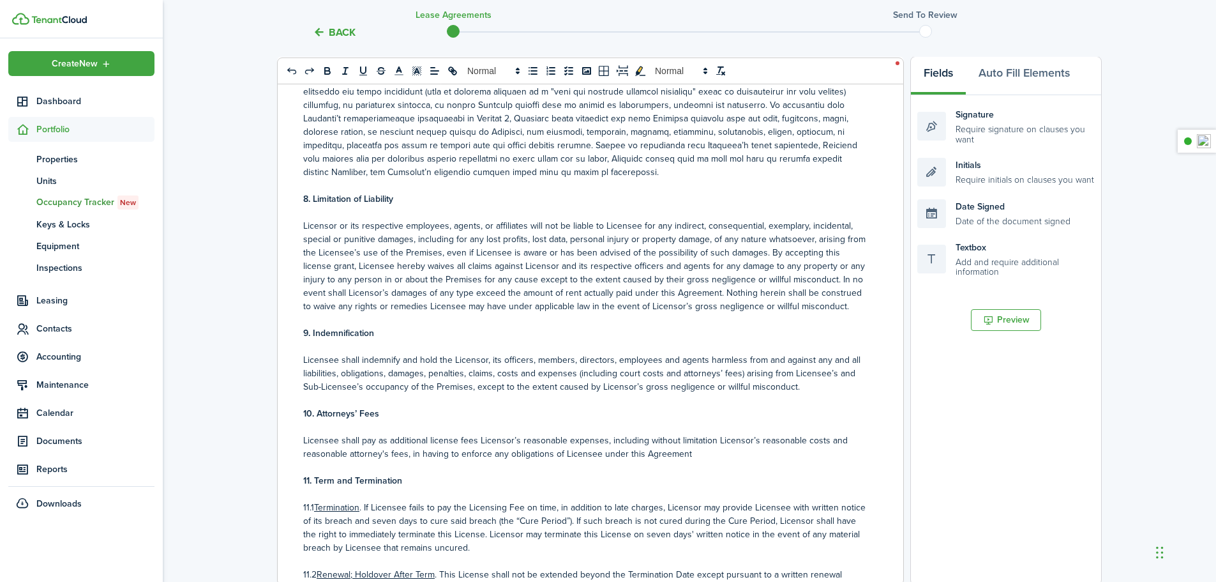
scroll to position [1405, 0]
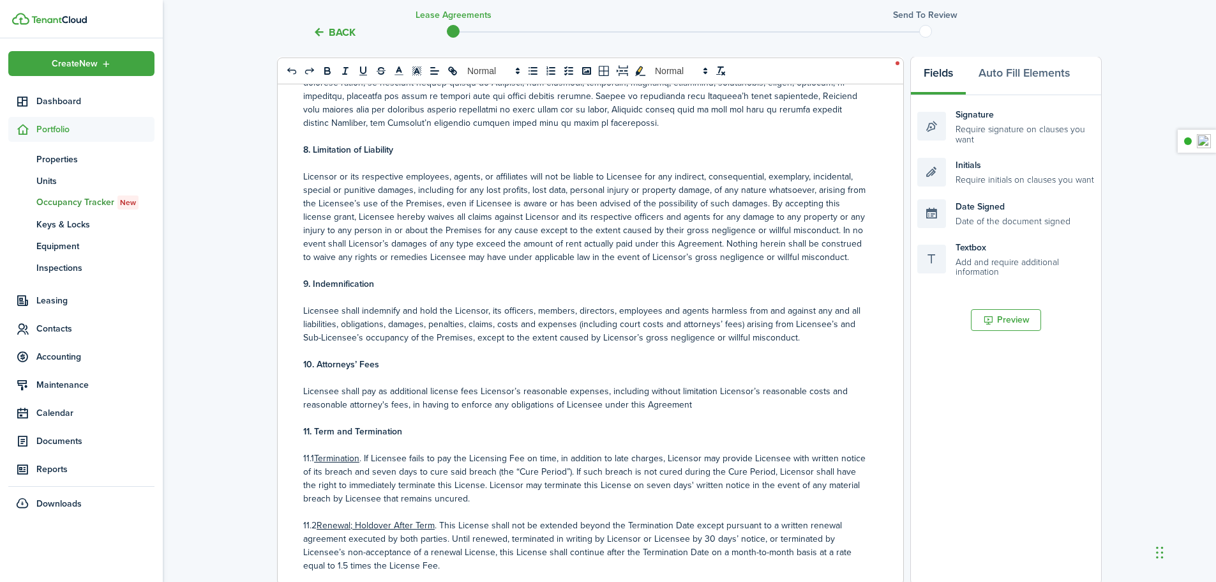
click at [1034, 467] on document-aside-settings "Fields Auto Fill Elements Signature Require signature on clauses you want Initi…" at bounding box center [1006, 320] width 192 height 529
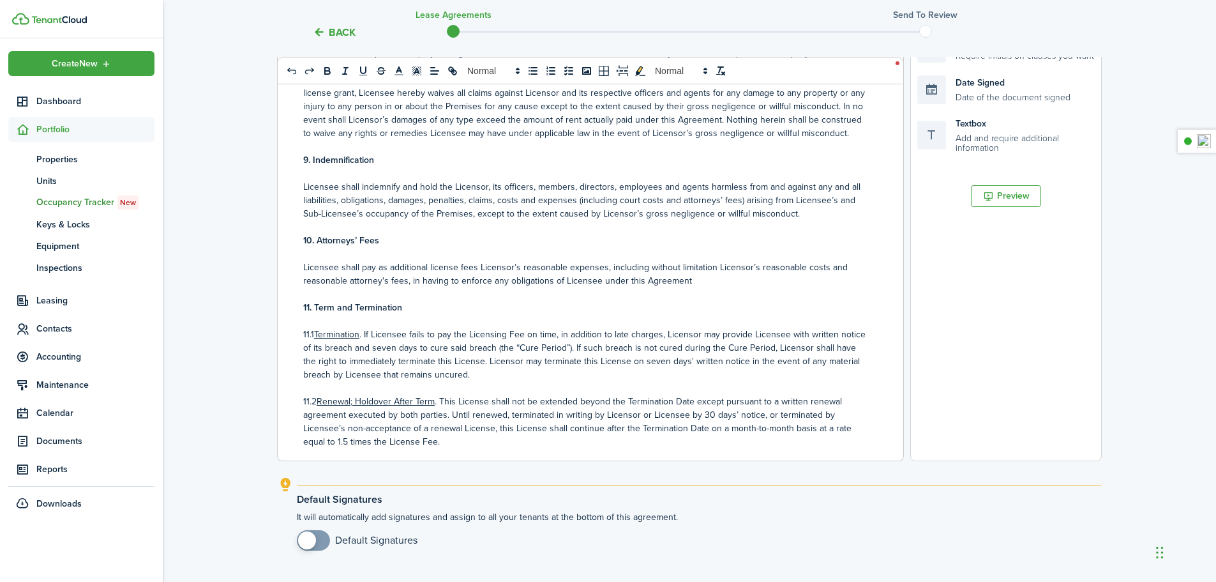
scroll to position [411, 0]
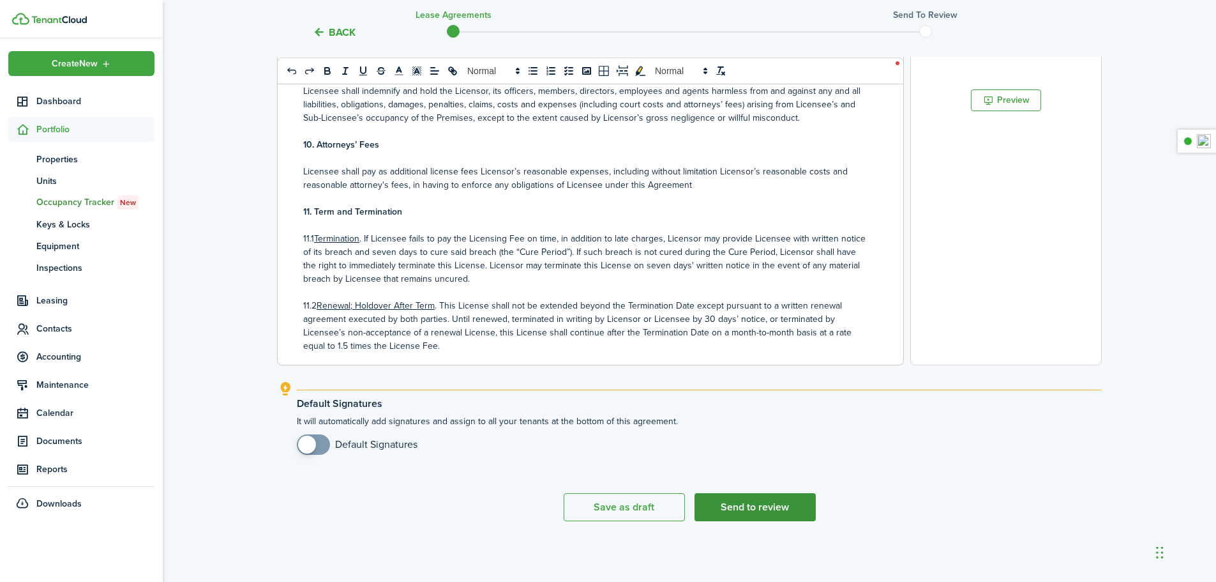
click at [776, 499] on button "Send to review" at bounding box center [755, 507] width 121 height 28
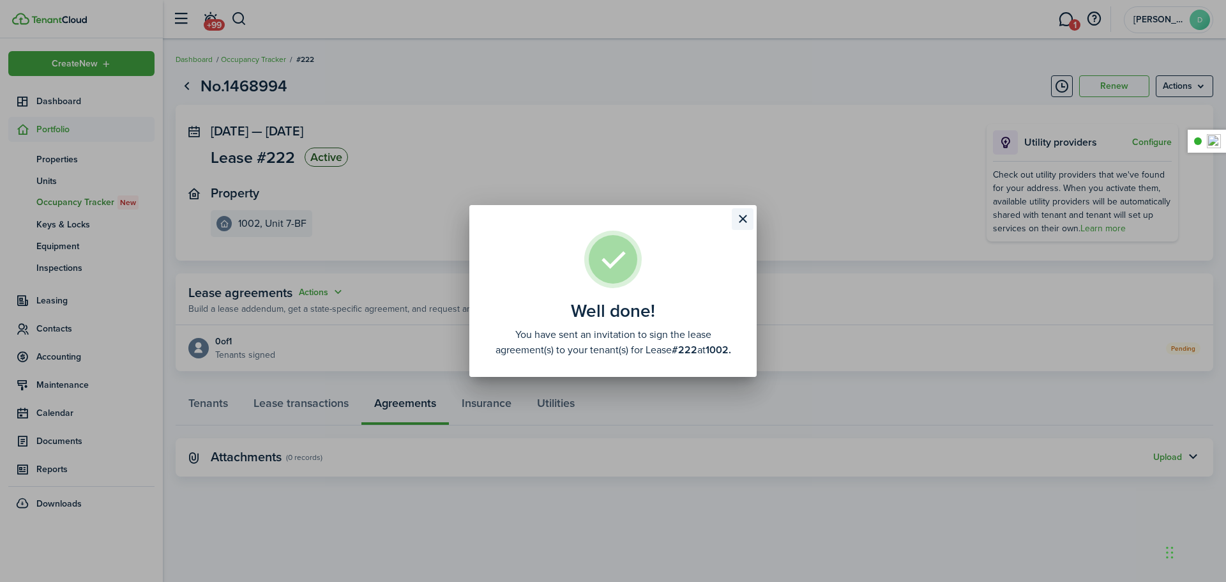
click at [743, 217] on button "Close modal" at bounding box center [743, 219] width 22 height 22
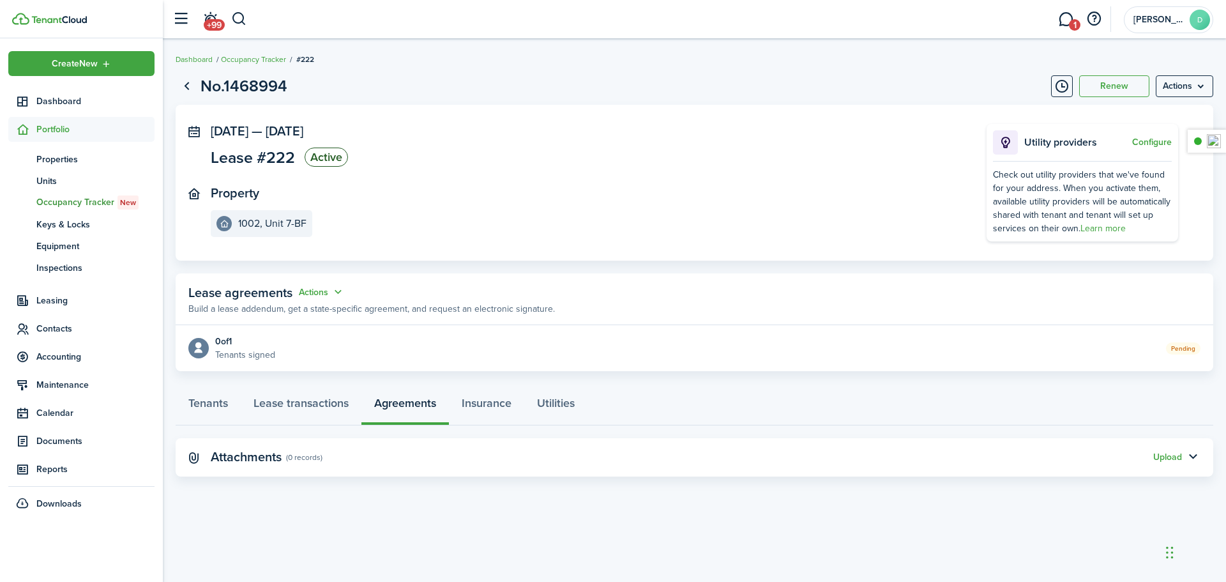
click at [788, 57] on breadcrumb "Dashboard Occupancy Tracker #222" at bounding box center [695, 52] width 1038 height 29
click at [530, 242] on panel-main-body "[DATE] — [DATE] Lease #222 Active Property 1002, Unit 7-BF Utility providers Co…" at bounding box center [695, 183] width 1038 height 156
